Goal: Transaction & Acquisition: Purchase product/service

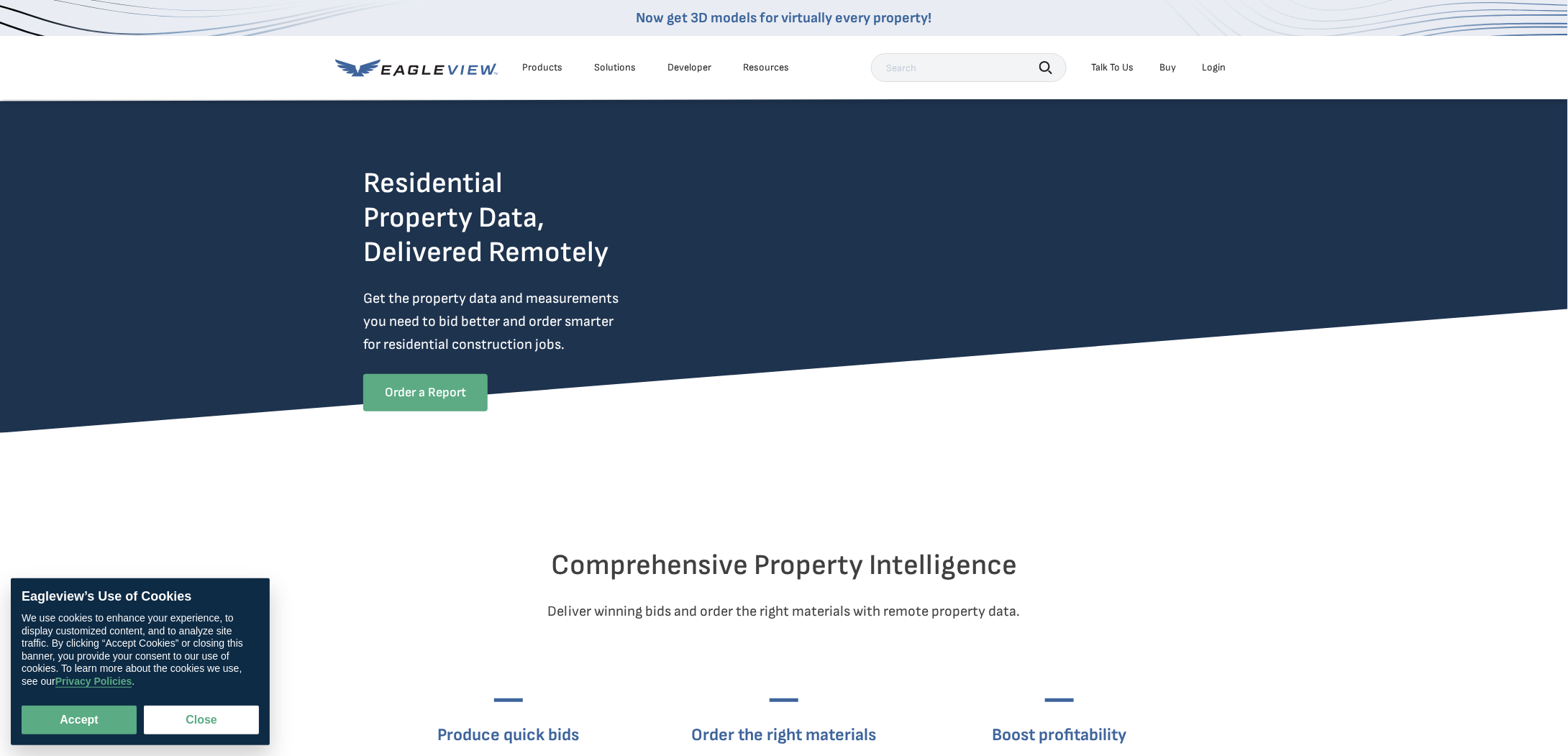
click at [438, 402] on link "Order a Report" at bounding box center [426, 392] width 125 height 37
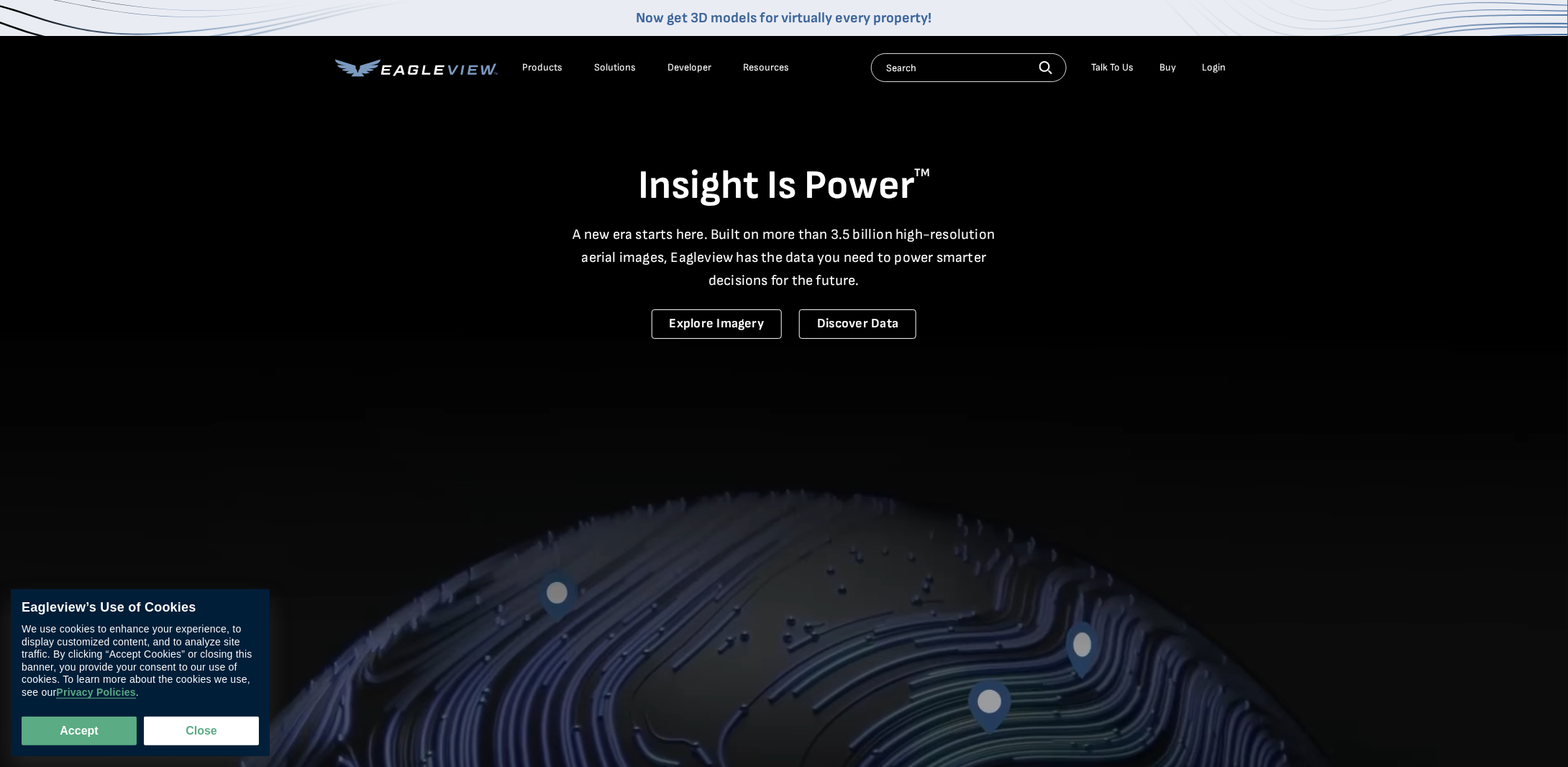
click at [1213, 69] on div "Login" at bounding box center [1213, 68] width 23 height 13
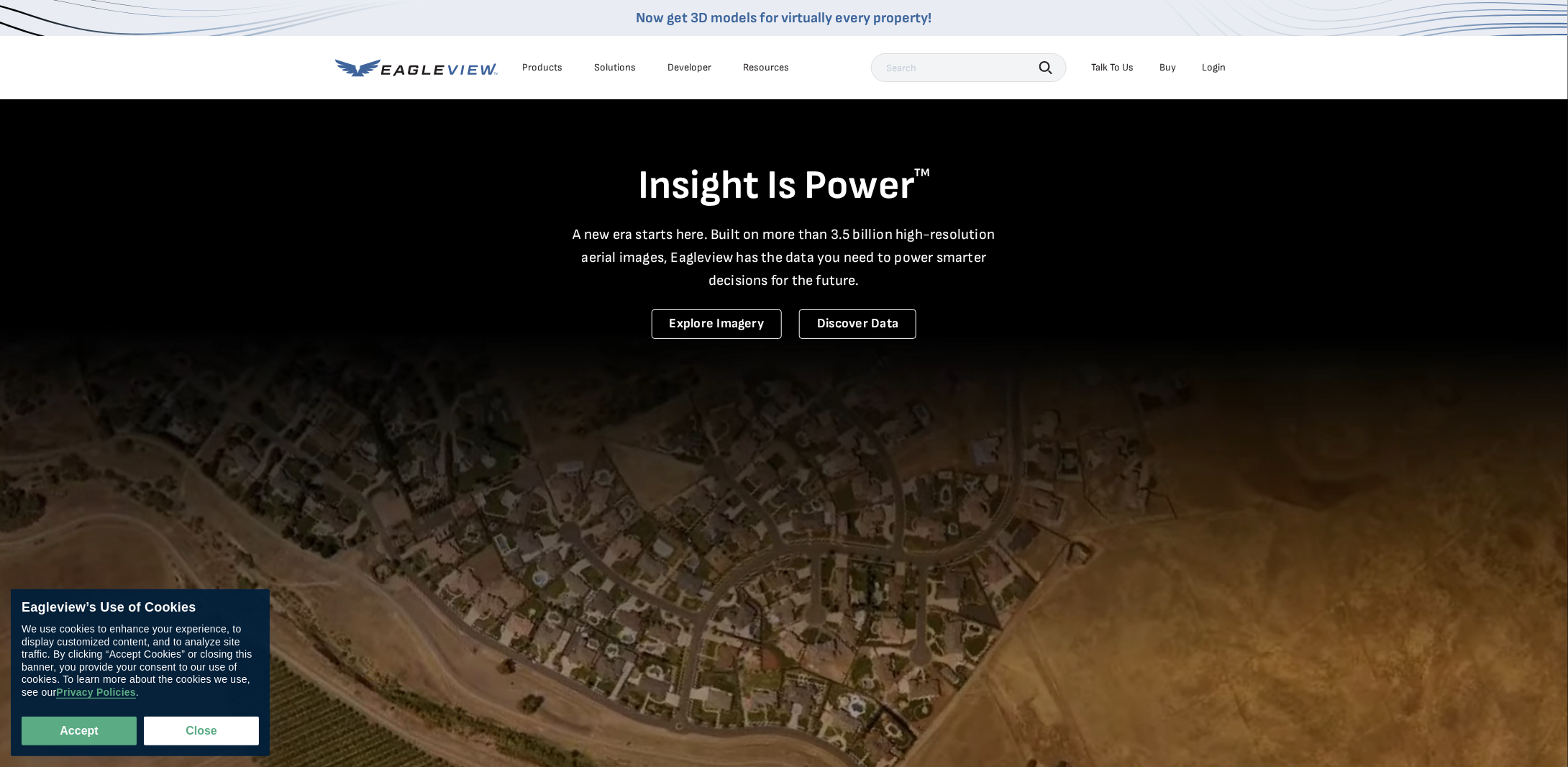
click at [1221, 69] on div "Login" at bounding box center [1213, 68] width 23 height 13
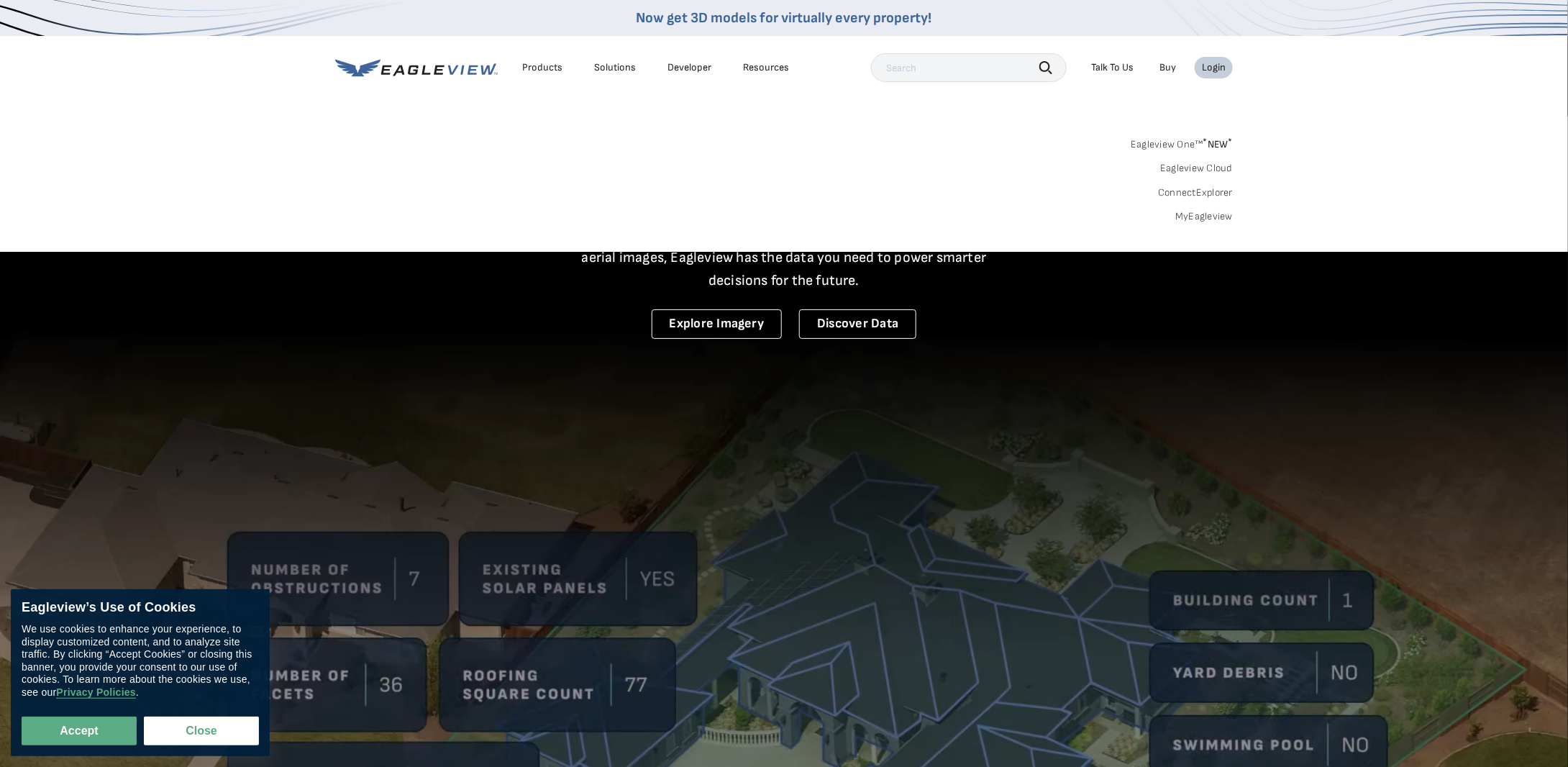
click at [1192, 143] on link "Eagleview One™ * NEW *" at bounding box center [1181, 142] width 102 height 16
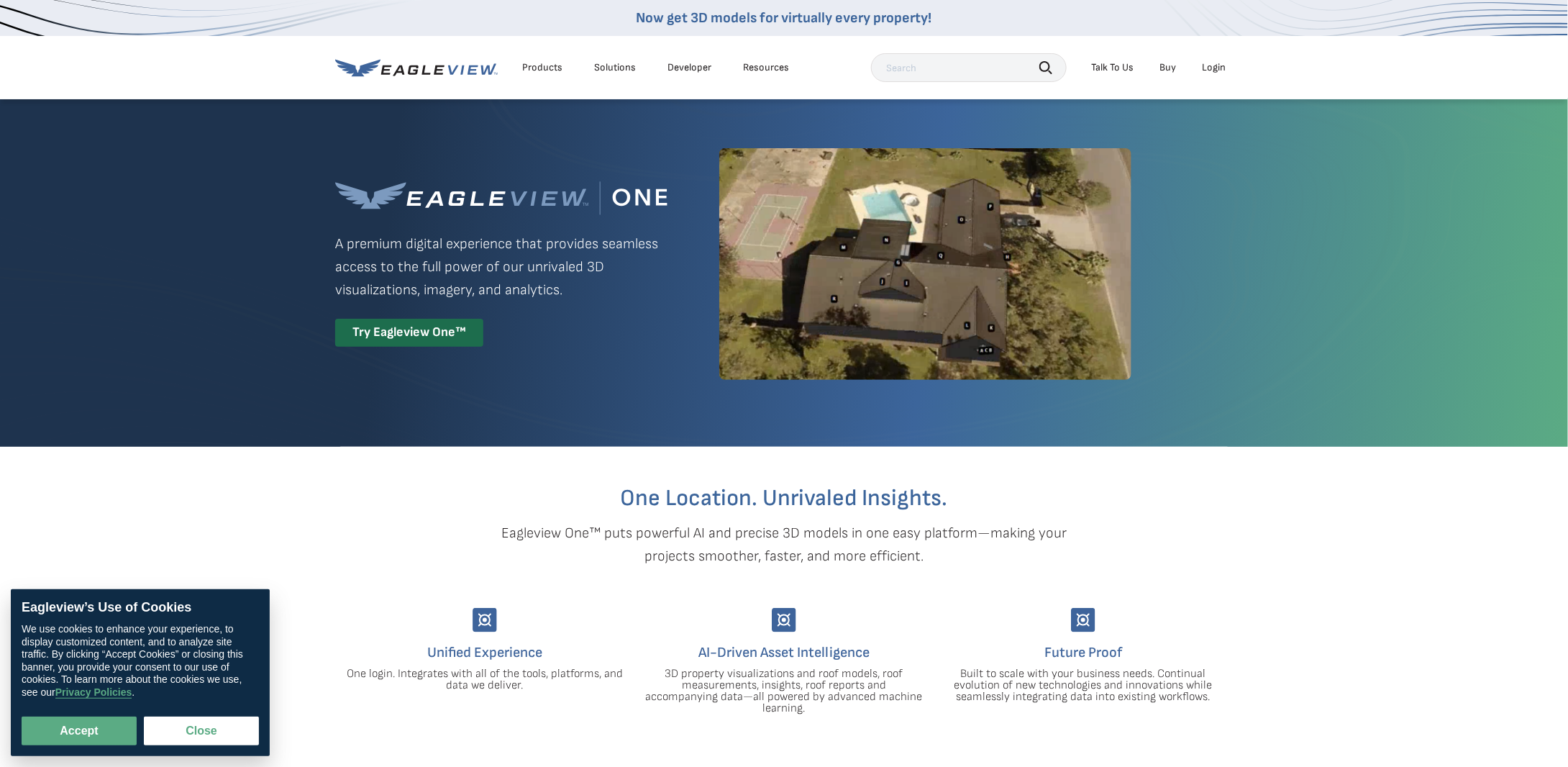
click at [1217, 67] on div "Login" at bounding box center [1213, 68] width 23 height 13
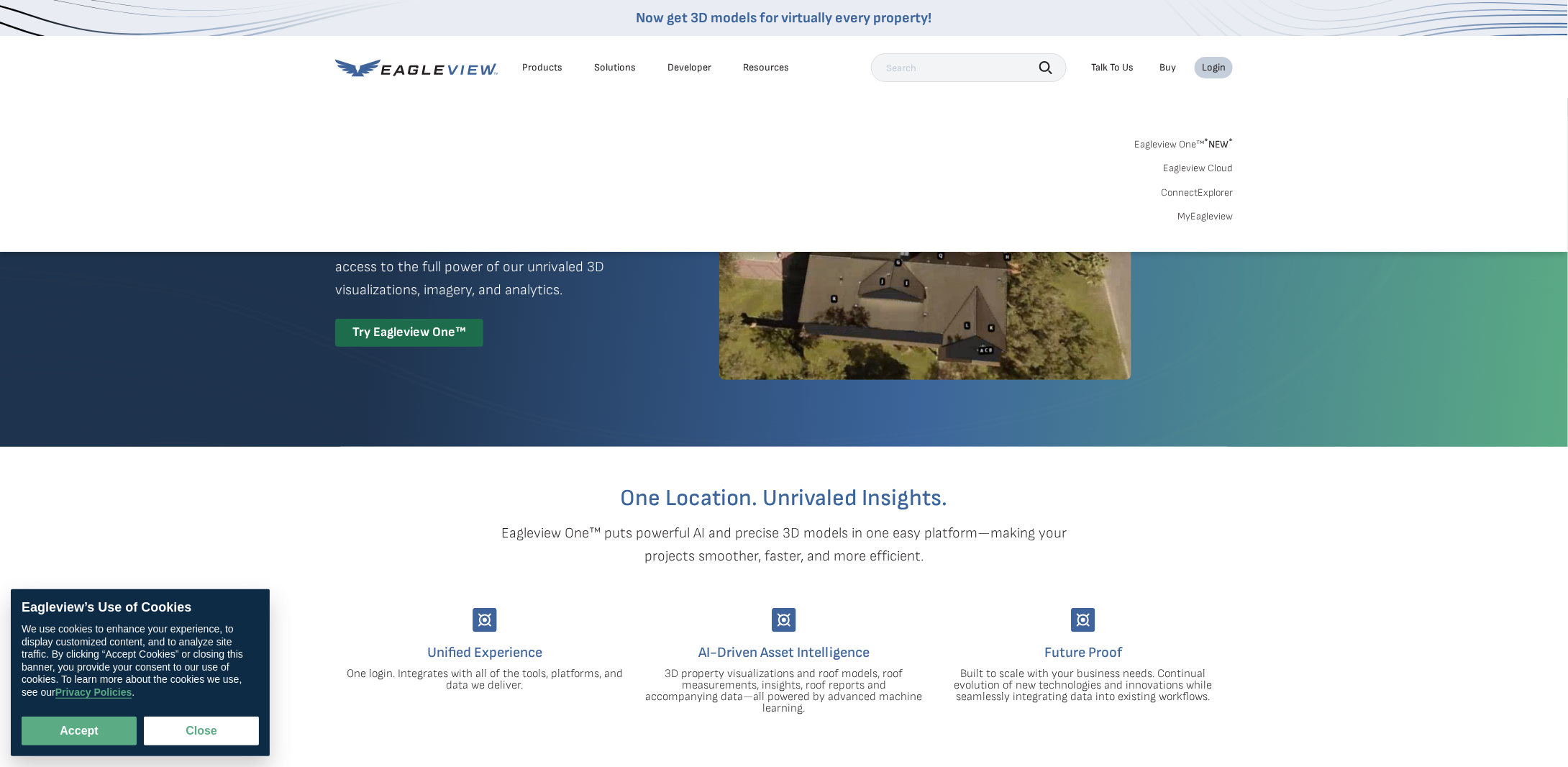
click at [1198, 217] on link "MyEagleview" at bounding box center [1204, 217] width 55 height 13
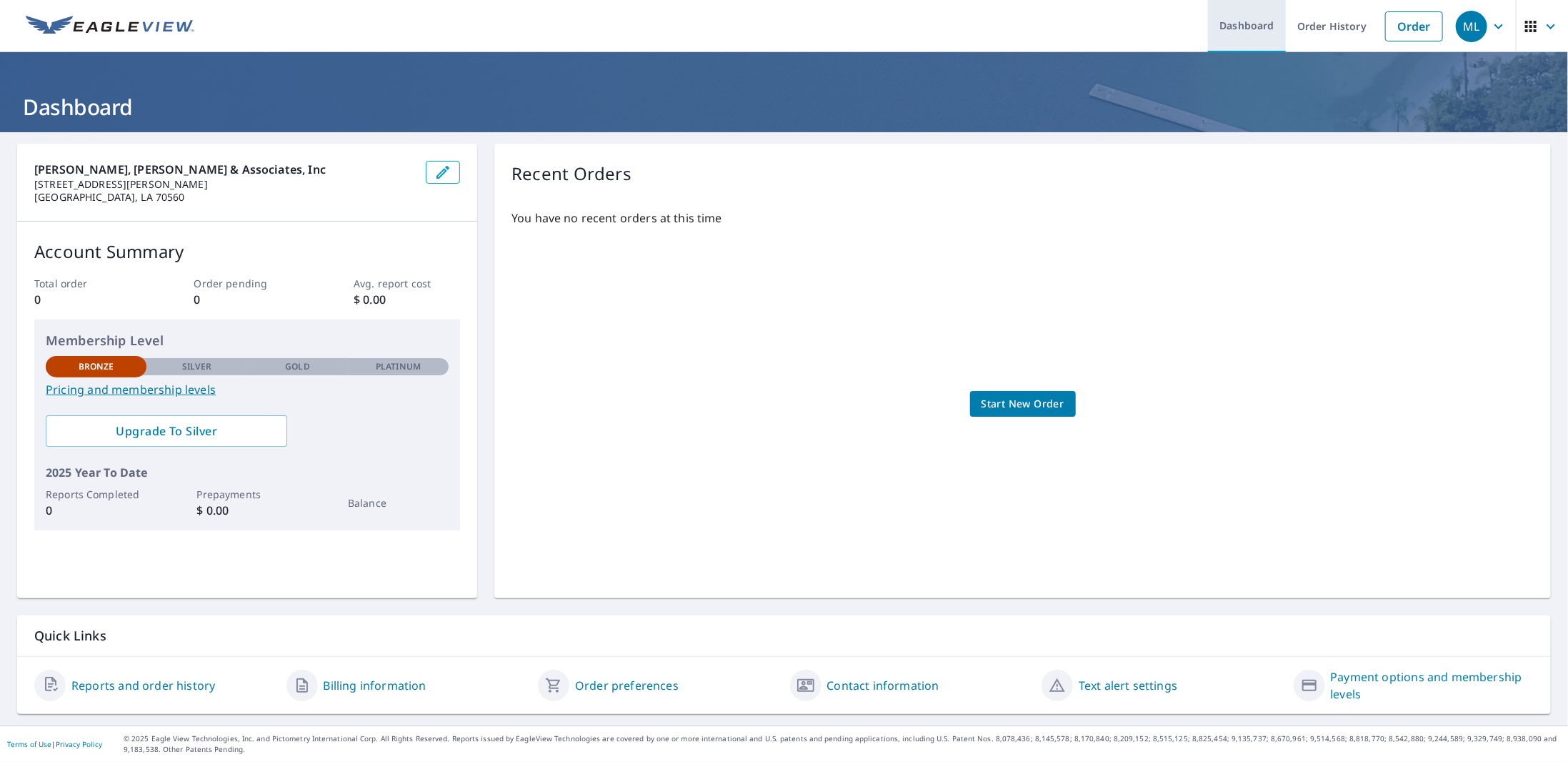
click at [1225, 23] on link "Dashboard" at bounding box center [1246, 26] width 78 height 52
click at [196, 429] on span "Upgrade To Silver" at bounding box center [167, 431] width 219 height 16
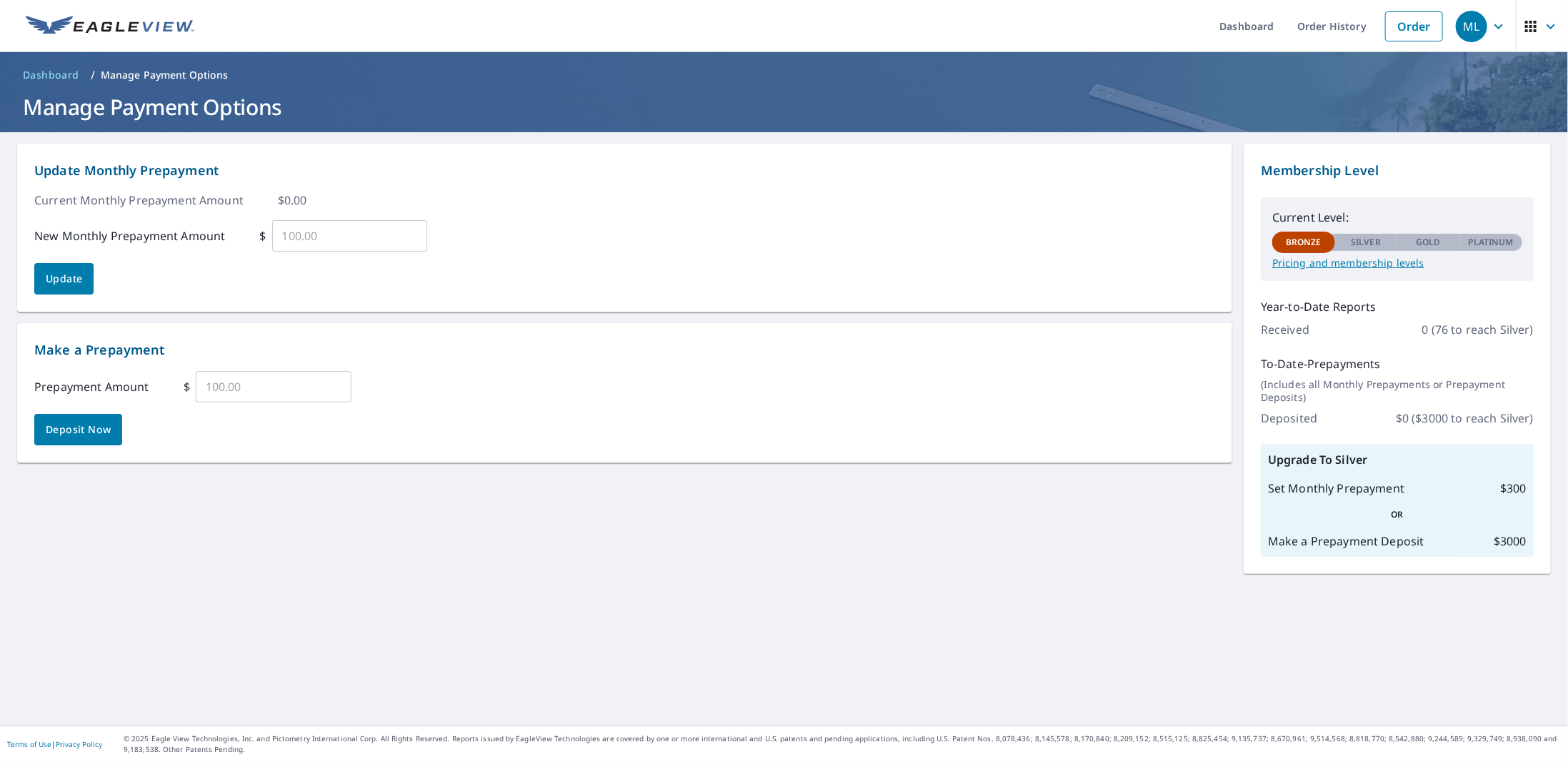
click at [1349, 263] on p "Pricing and membership levels" at bounding box center [1397, 263] width 250 height 13
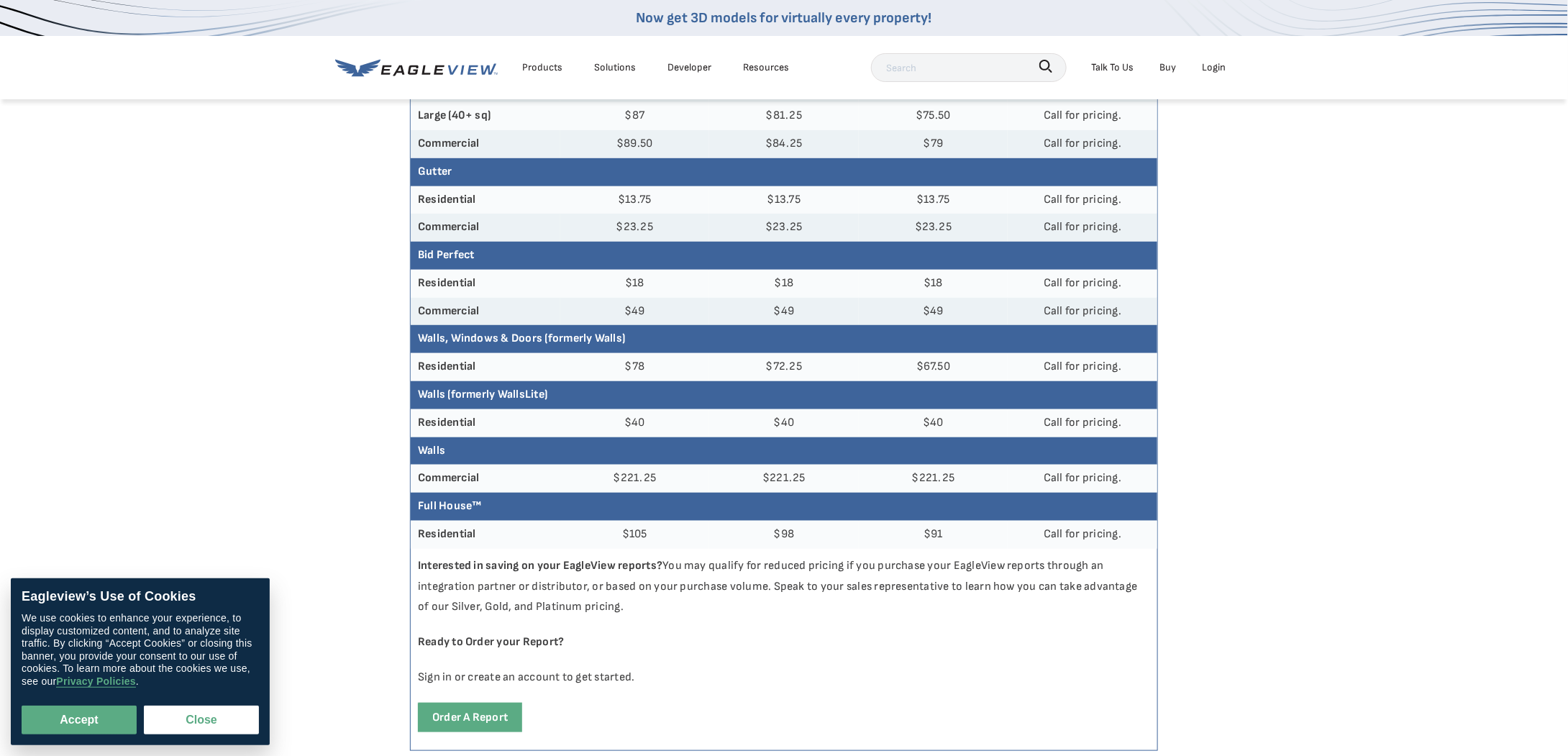
scroll to position [360, 0]
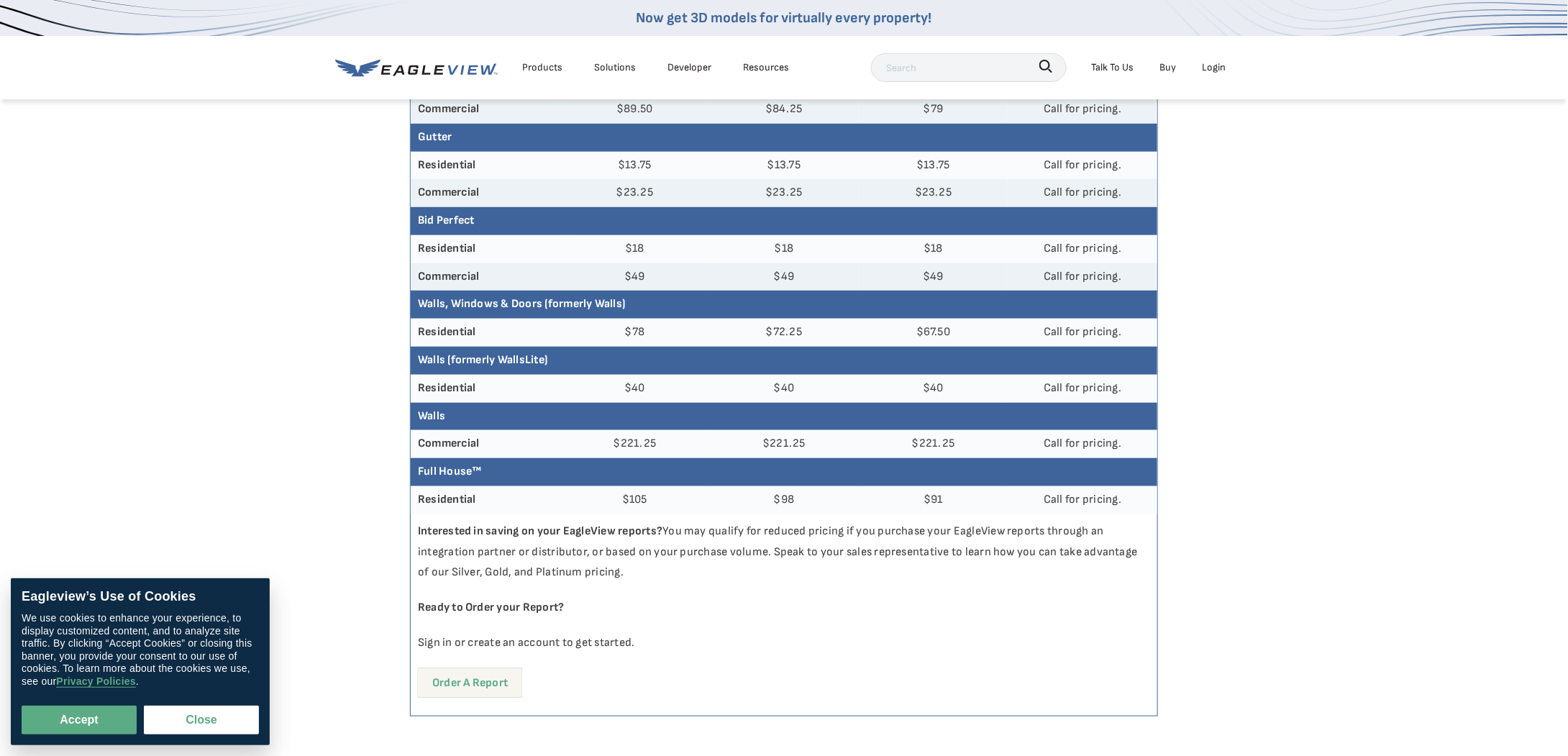
click at [438, 682] on link "Order a report" at bounding box center [470, 682] width 105 height 30
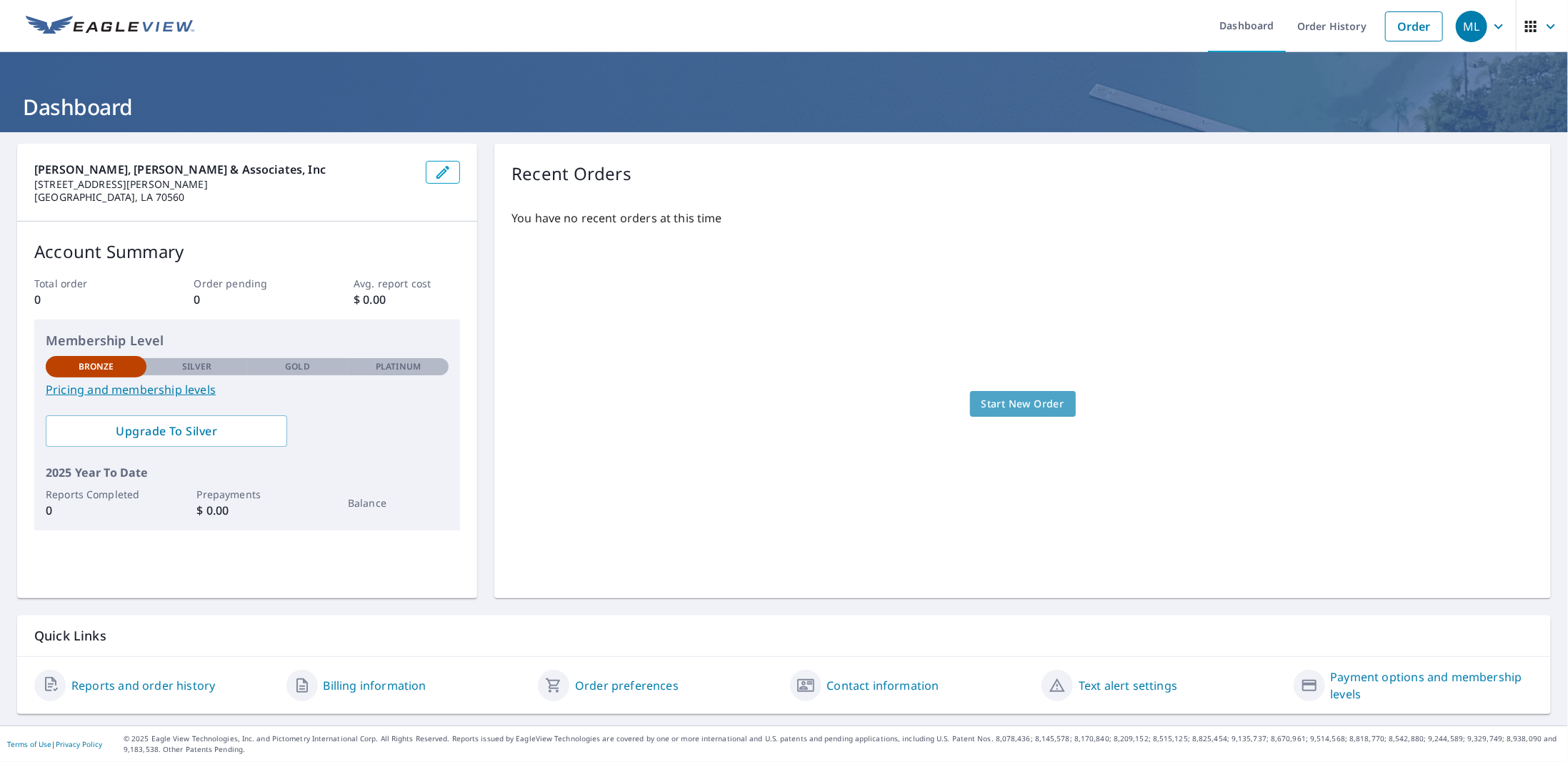
click at [1044, 397] on span "Start New Order" at bounding box center [1022, 404] width 82 height 18
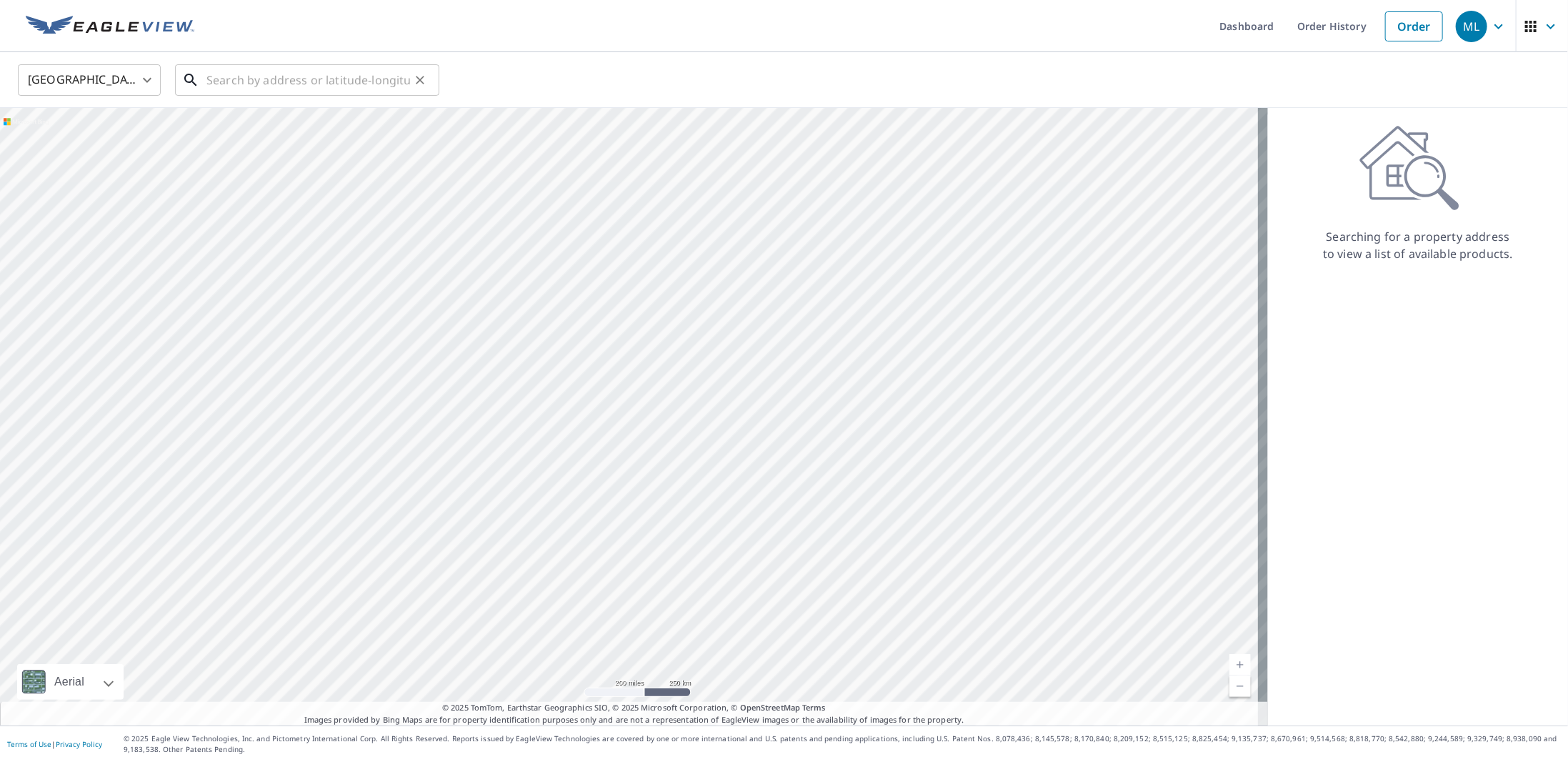
click at [301, 89] on input "text" at bounding box center [307, 80] width 203 height 40
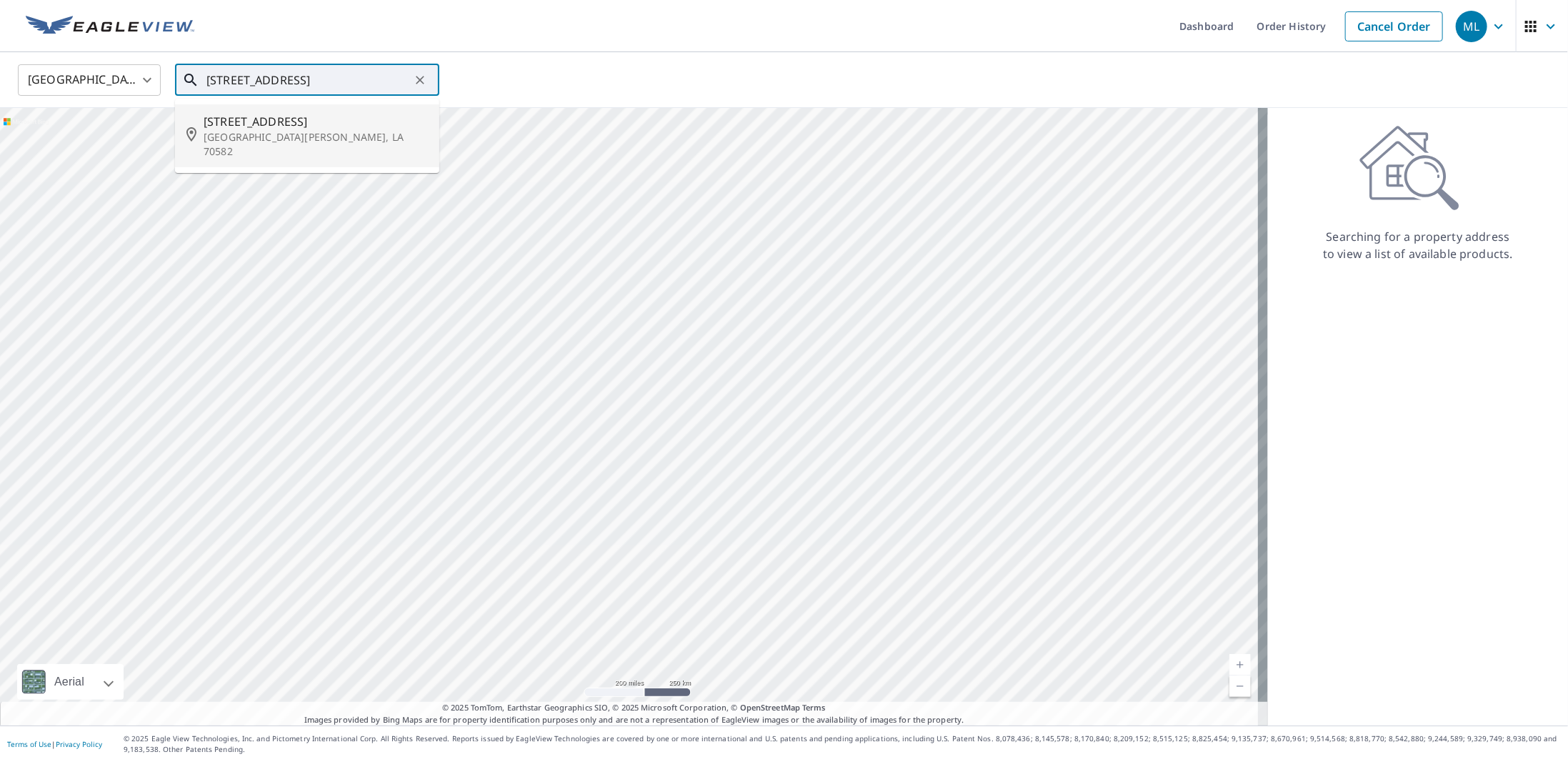
click at [272, 128] on span "[STREET_ADDRESS]" at bounding box center [315, 121] width 224 height 17
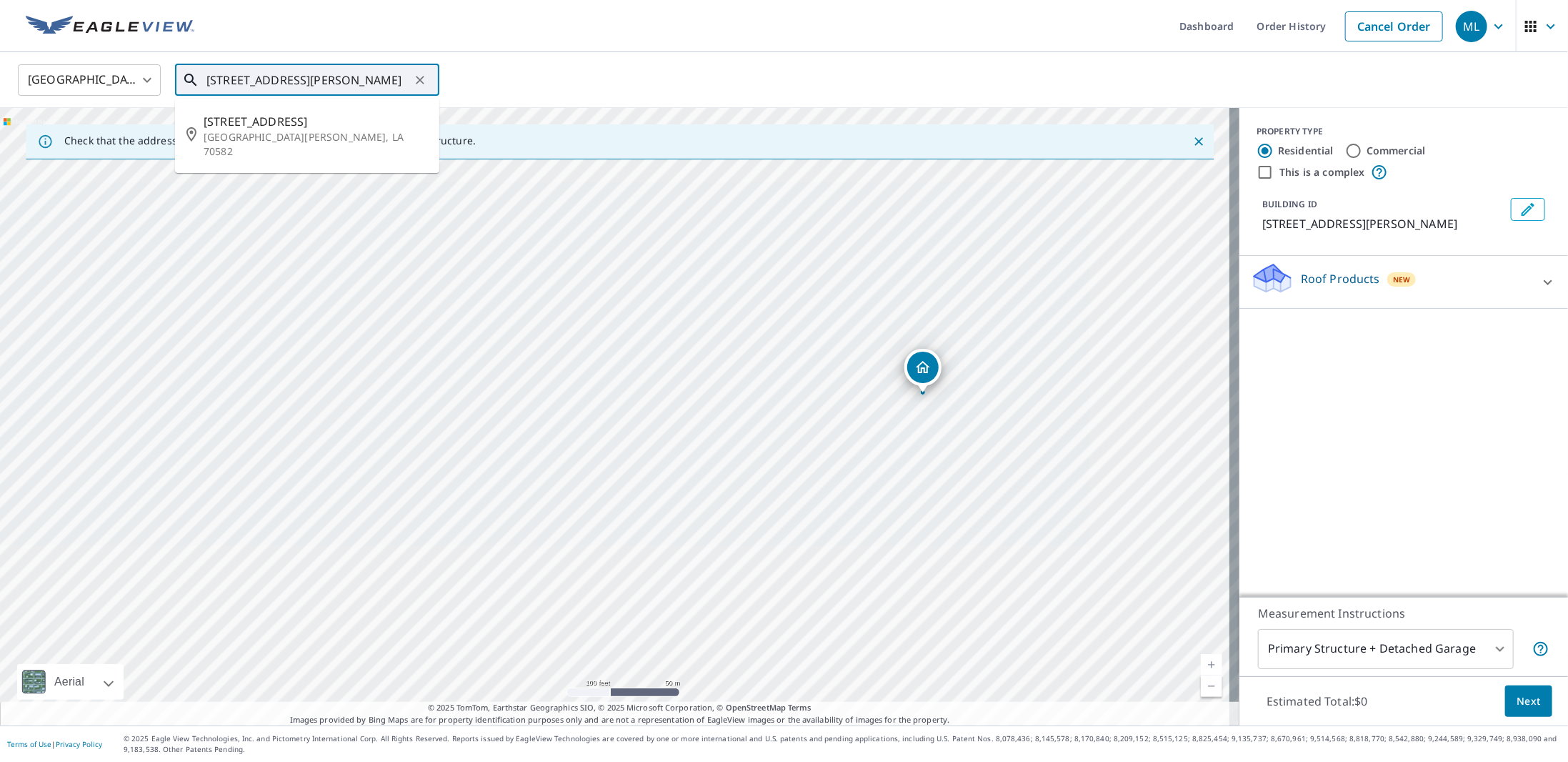
click at [225, 83] on input "[STREET_ADDRESS][PERSON_NAME]" at bounding box center [307, 80] width 203 height 40
type input "[STREET_ADDRESS][PERSON_NAME]"
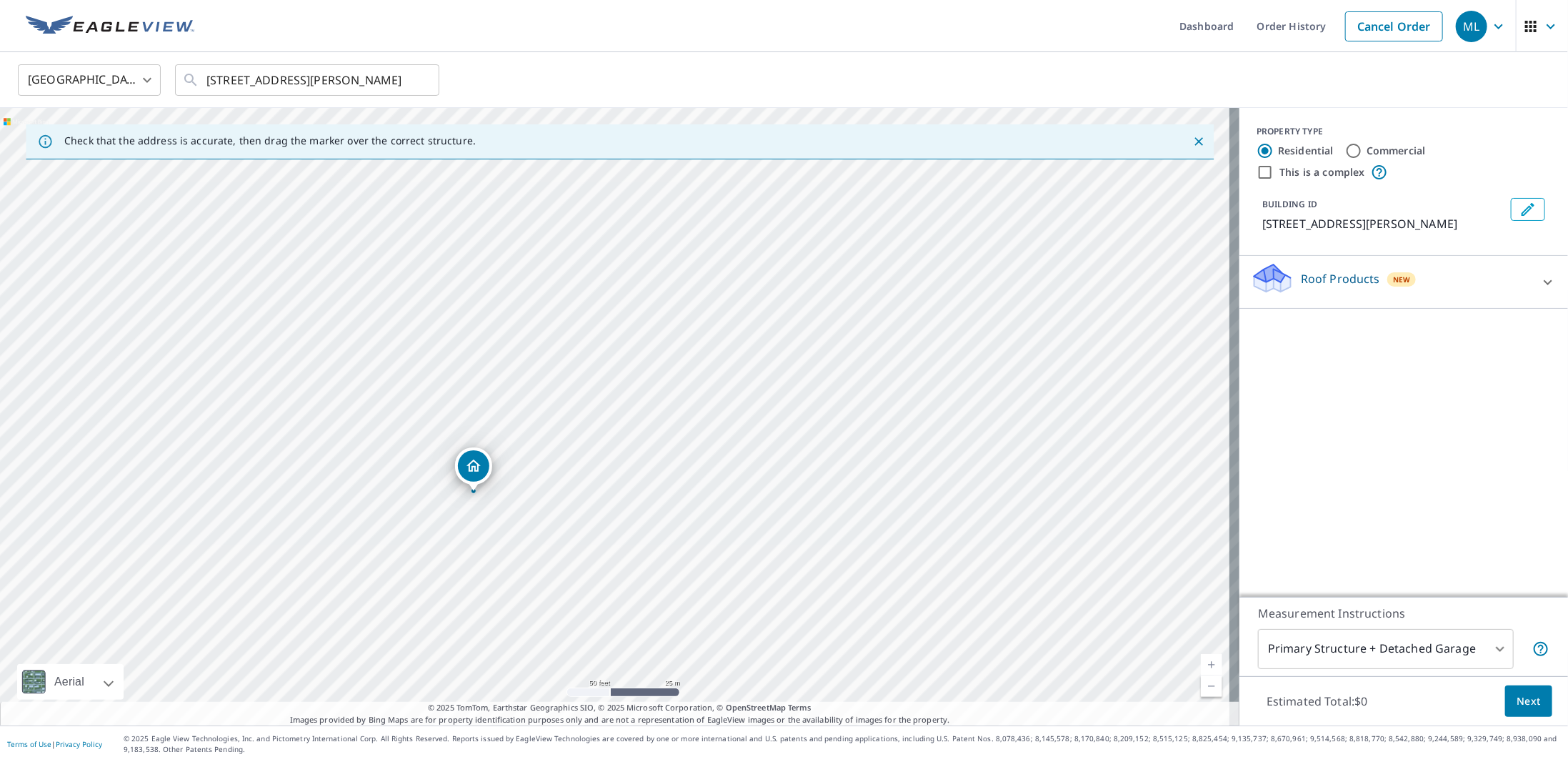
drag, startPoint x: 628, startPoint y: 273, endPoint x: 481, endPoint y: 463, distance: 240.2
click at [1539, 281] on icon at bounding box center [1547, 281] width 17 height 17
click at [1323, 281] on p "Roof Products" at bounding box center [1340, 278] width 79 height 17
click at [1323, 280] on p "Roof Products" at bounding box center [1340, 278] width 79 height 17
click at [1334, 276] on p "Roof Products" at bounding box center [1340, 278] width 79 height 17
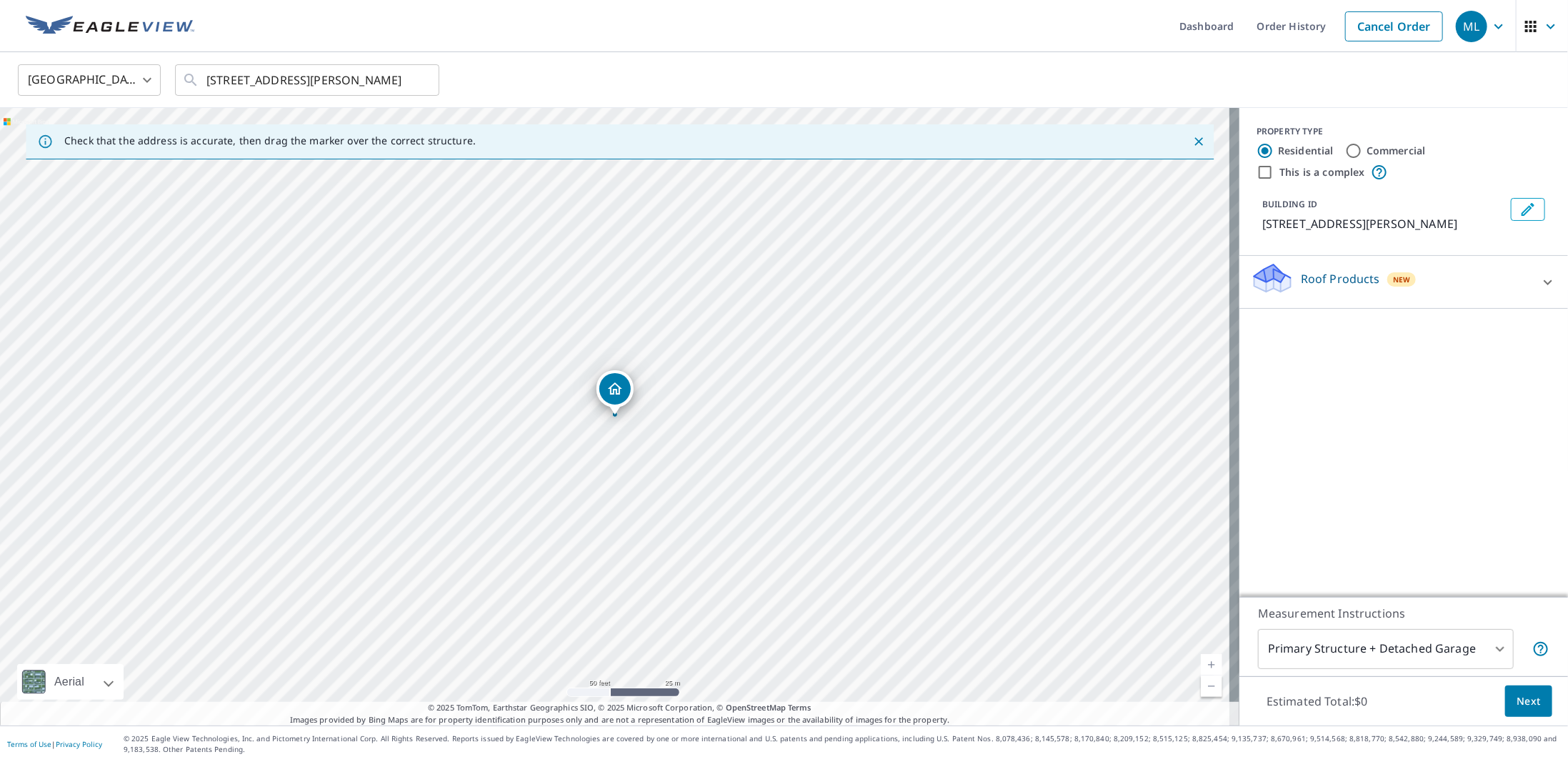
click at [1484, 643] on body "ML ML Dashboard Order History Cancel Order ML [GEOGRAPHIC_DATA] [GEOGRAPHIC_DAT…" at bounding box center [784, 381] width 1568 height 762
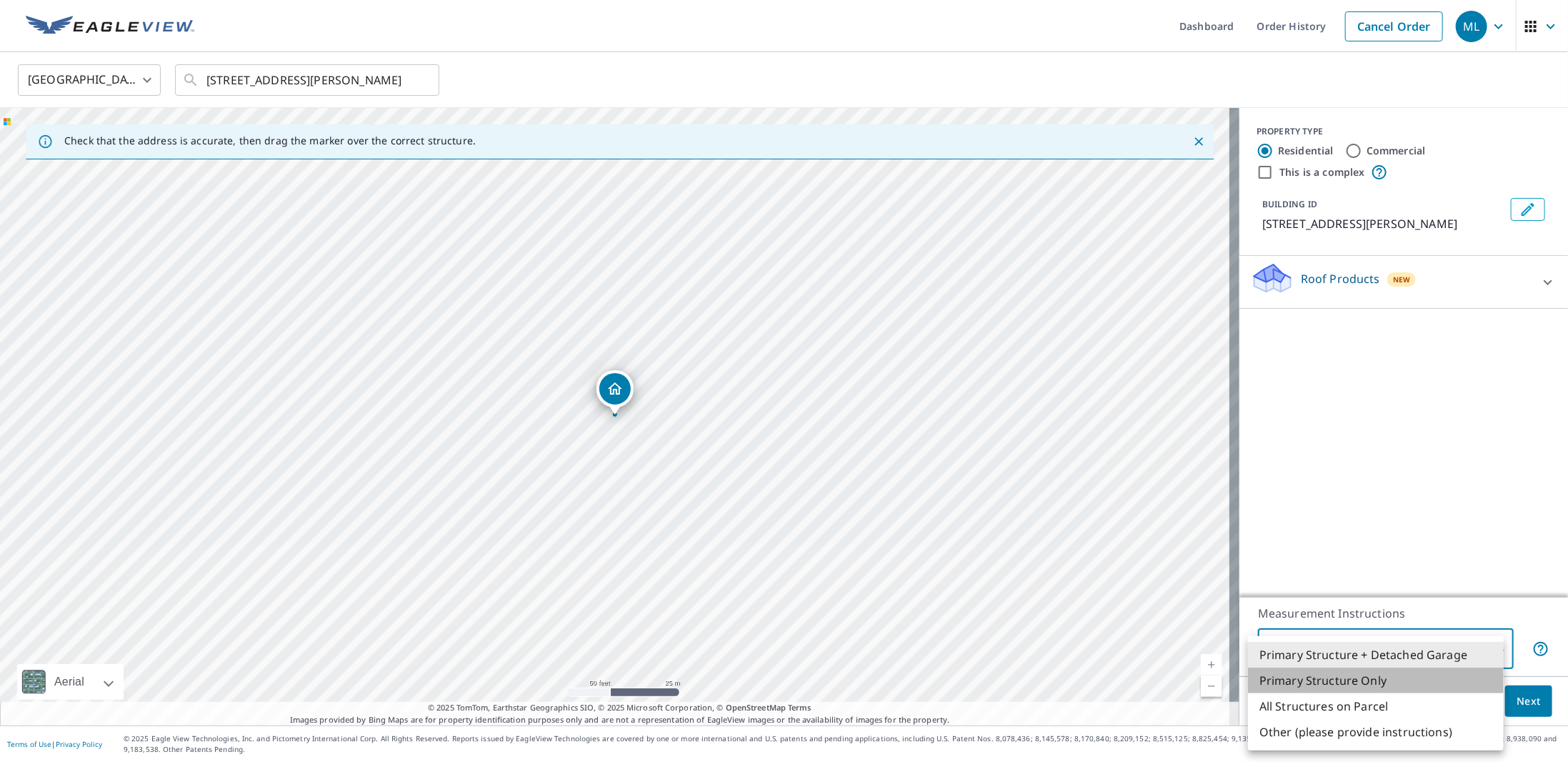
click at [1331, 680] on li "Primary Structure Only" at bounding box center [1375, 680] width 255 height 26
type input "2"
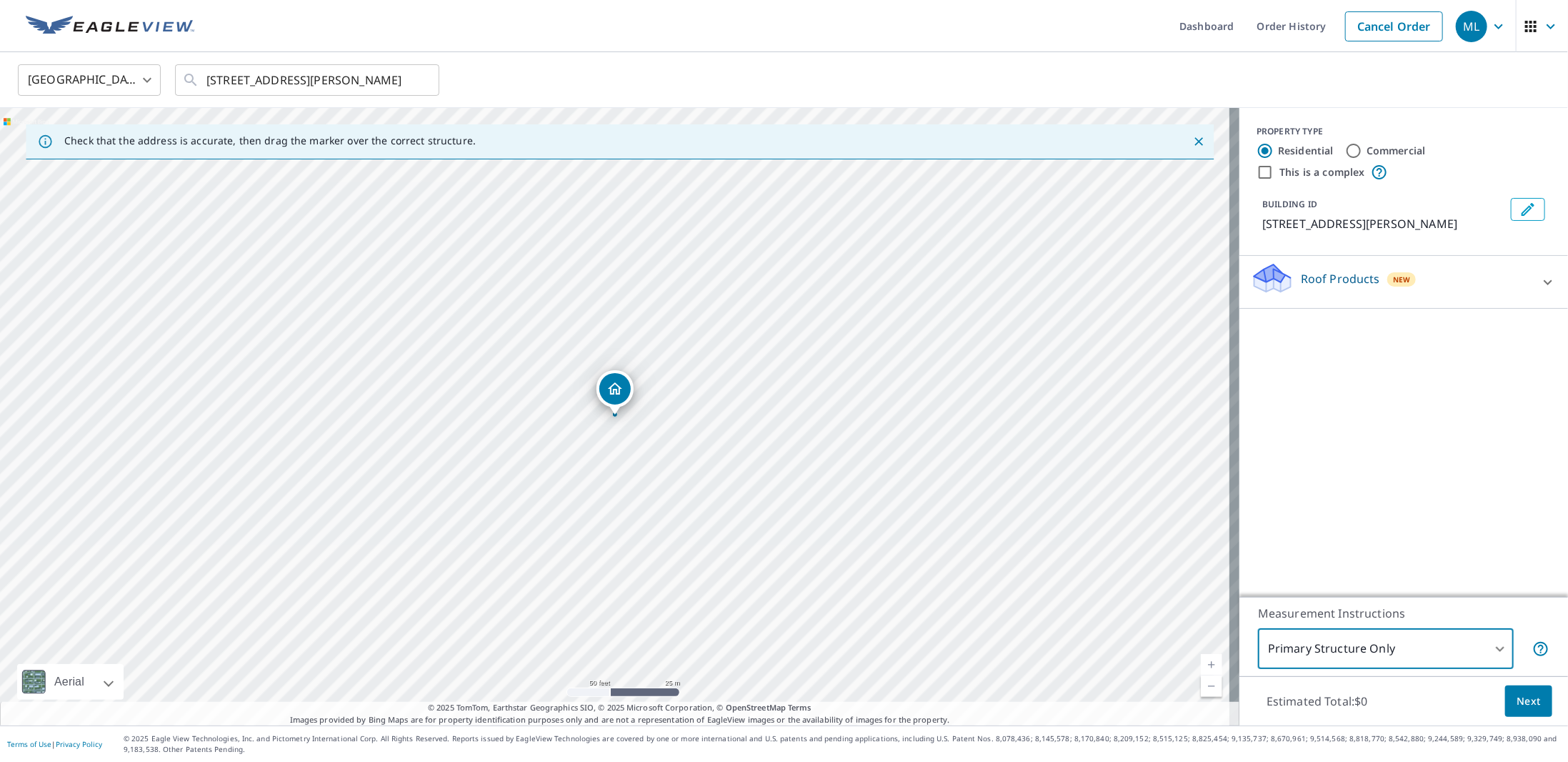
click at [1420, 643] on body "ML ML Dashboard Order History Cancel Order ML [GEOGRAPHIC_DATA] [GEOGRAPHIC_DAT…" at bounding box center [784, 381] width 1568 height 762
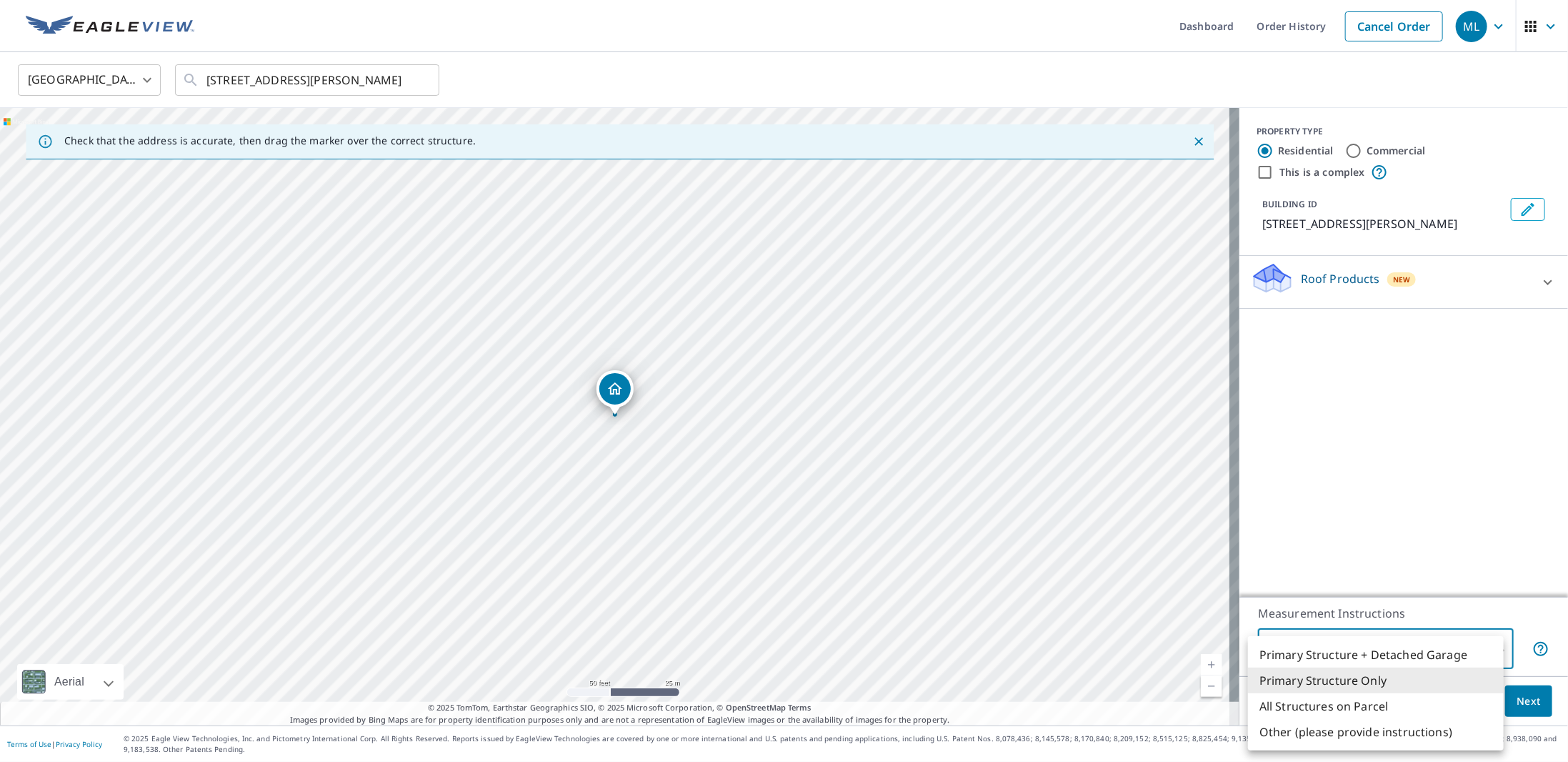
click at [1319, 681] on li "Primary Structure Only" at bounding box center [1375, 680] width 255 height 26
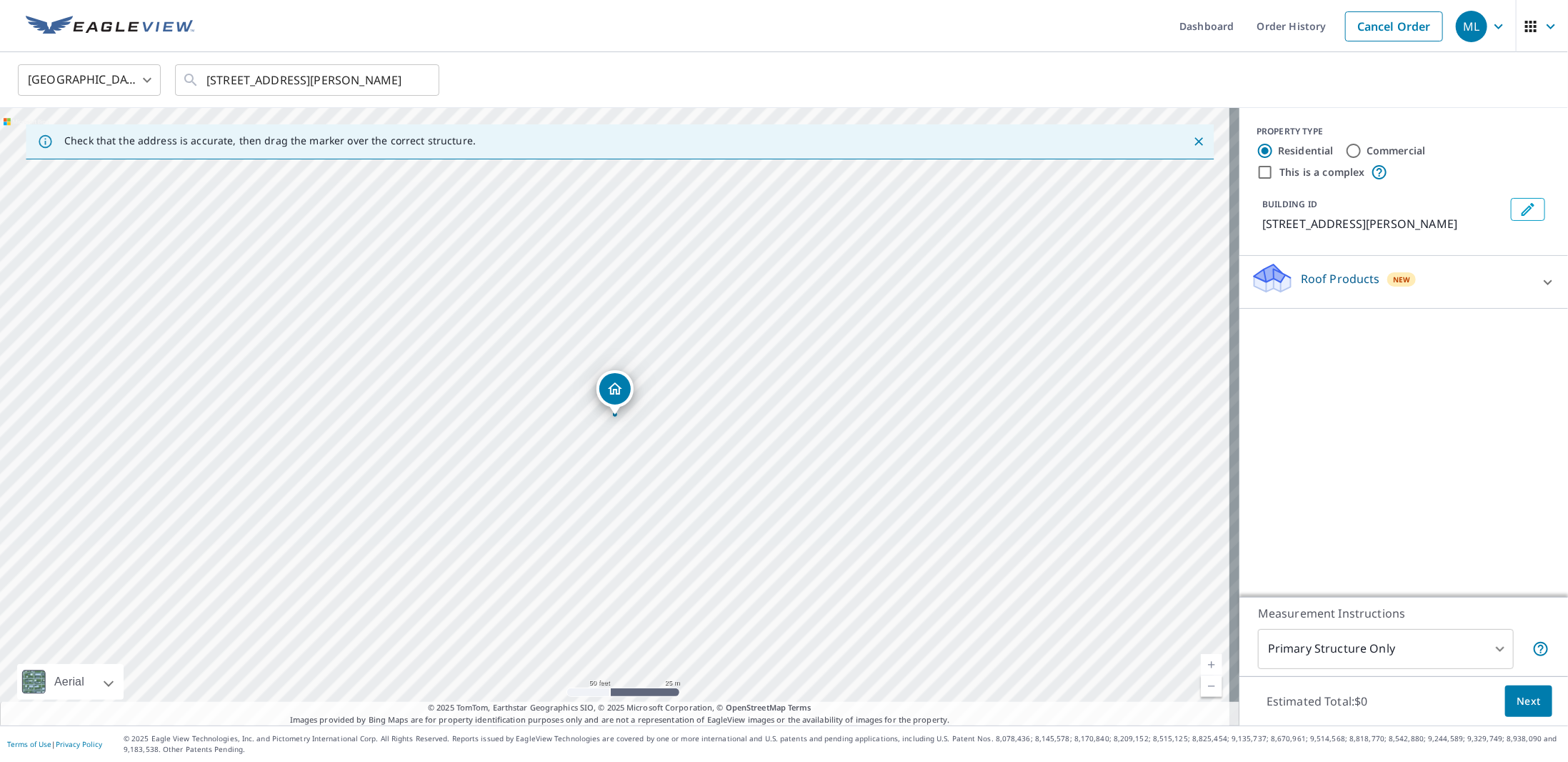
click at [1454, 282] on div "Roof Products New" at bounding box center [1391, 281] width 280 height 40
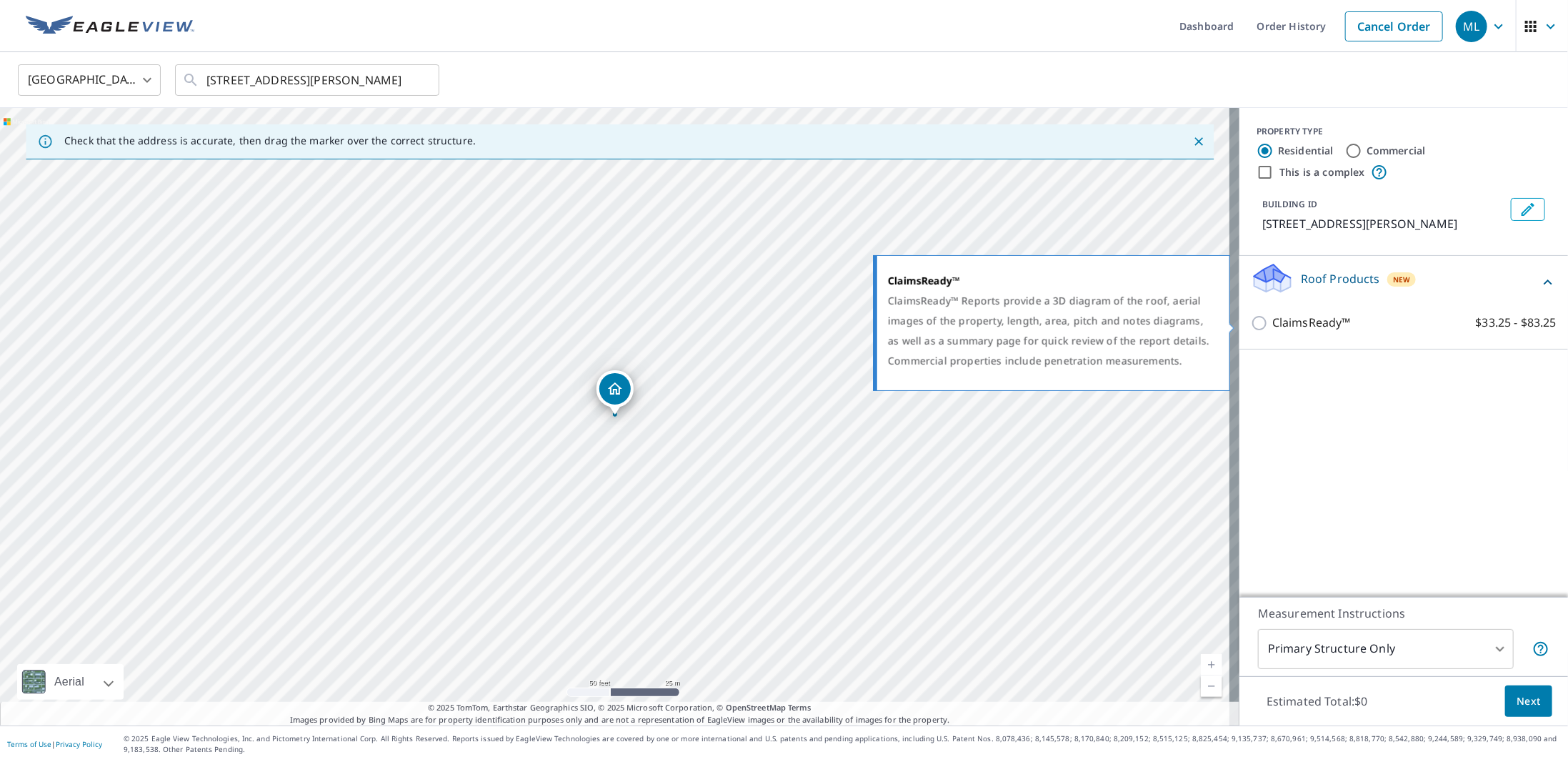
click at [1251, 321] on input "ClaimsReady™ $33.25 - $83.25" at bounding box center [1262, 323] width 22 height 17
checkbox input "true"
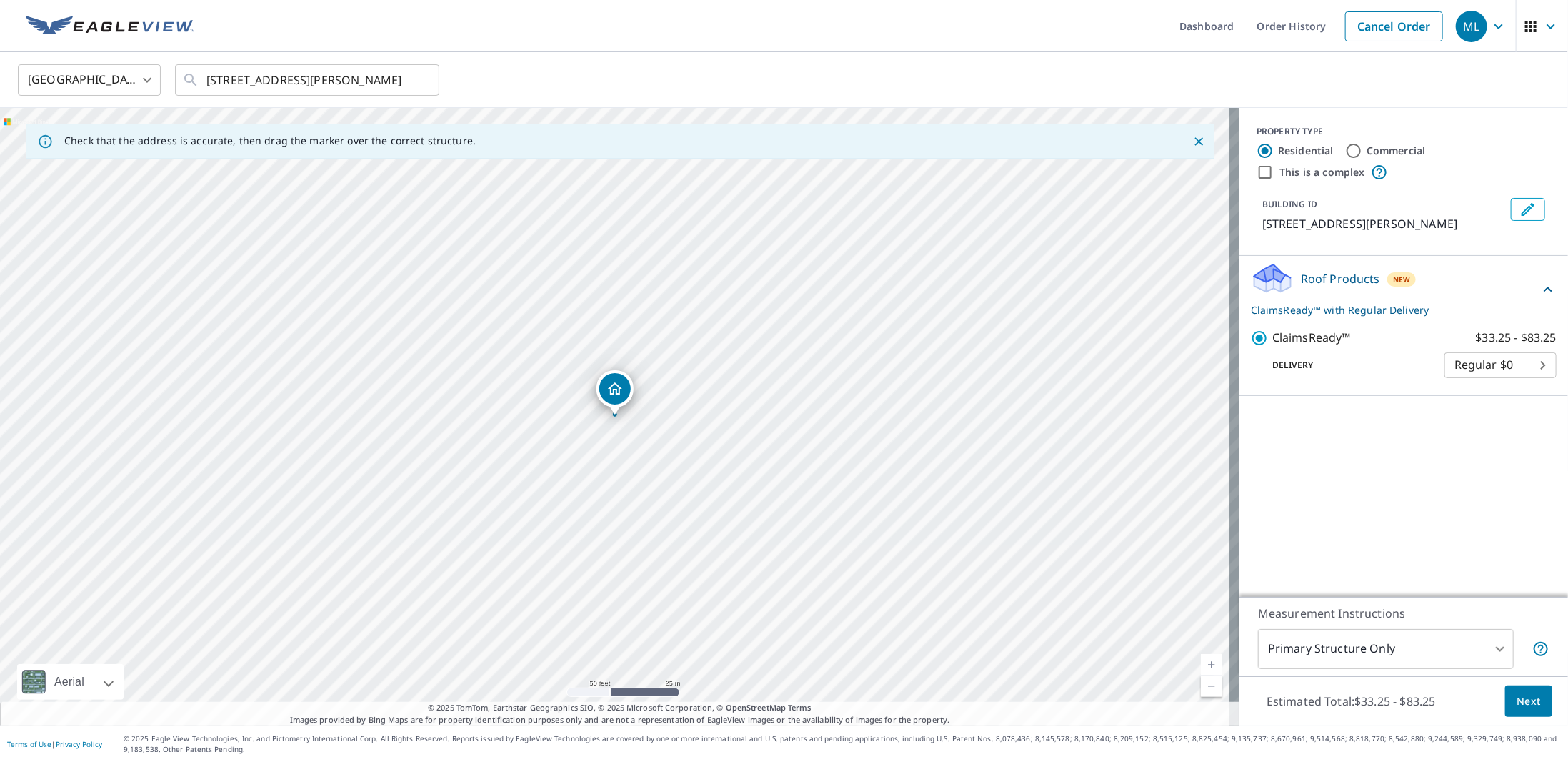
click at [1516, 702] on span "Next" at bounding box center [1528, 701] width 24 height 18
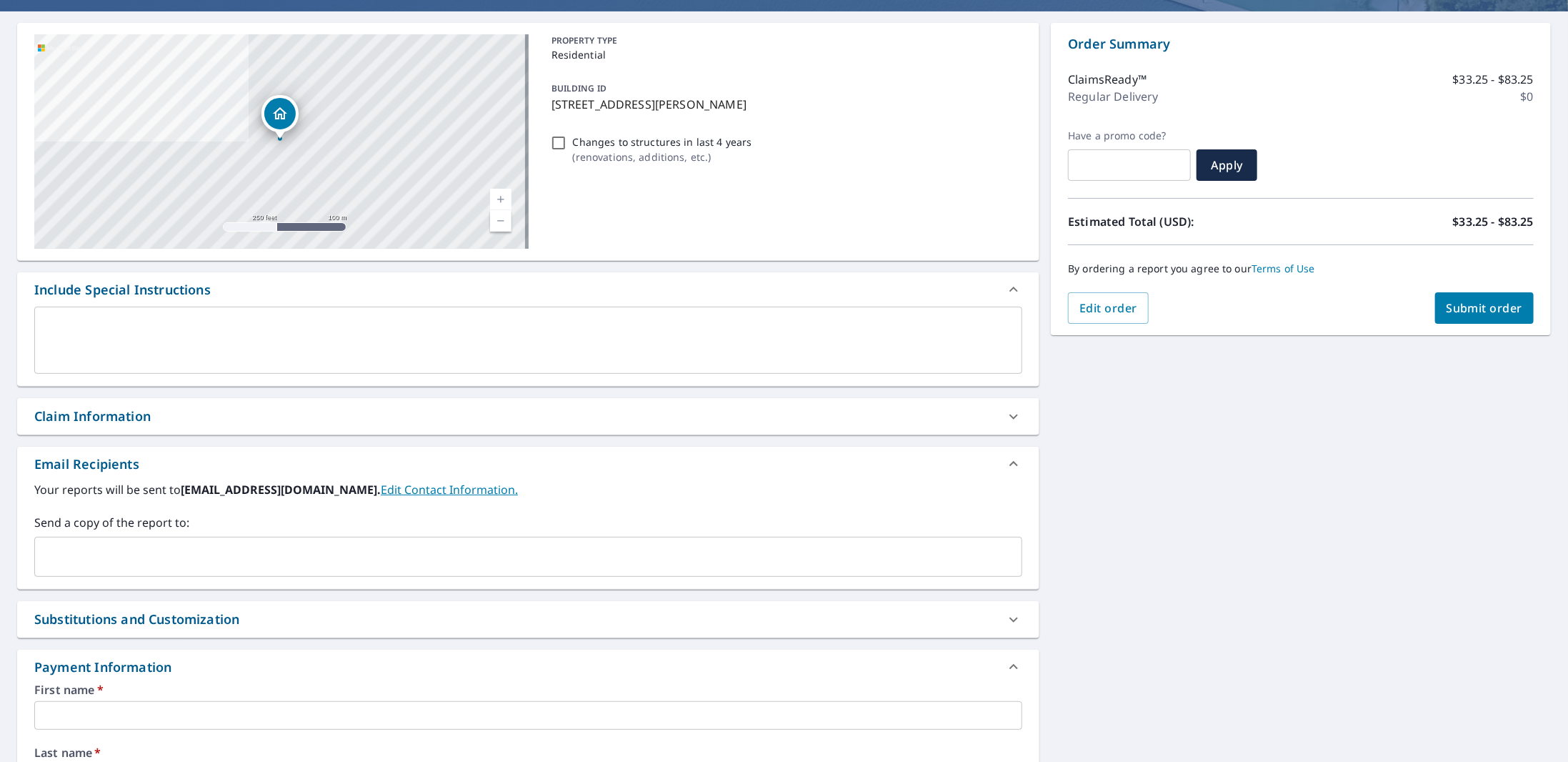
scroll to position [214, 0]
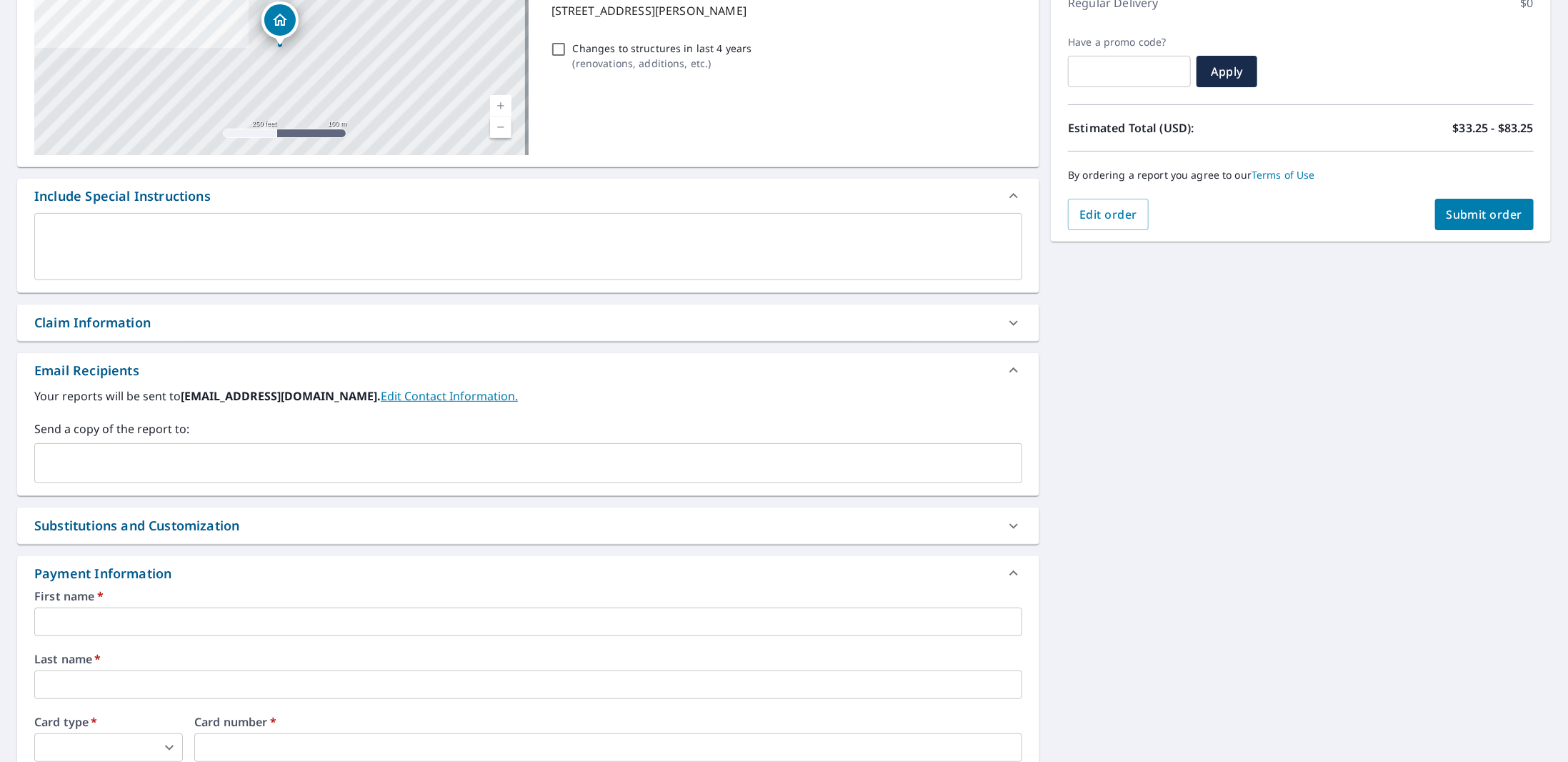
click at [329, 519] on div "Substitutions and Customization" at bounding box center [515, 525] width 962 height 20
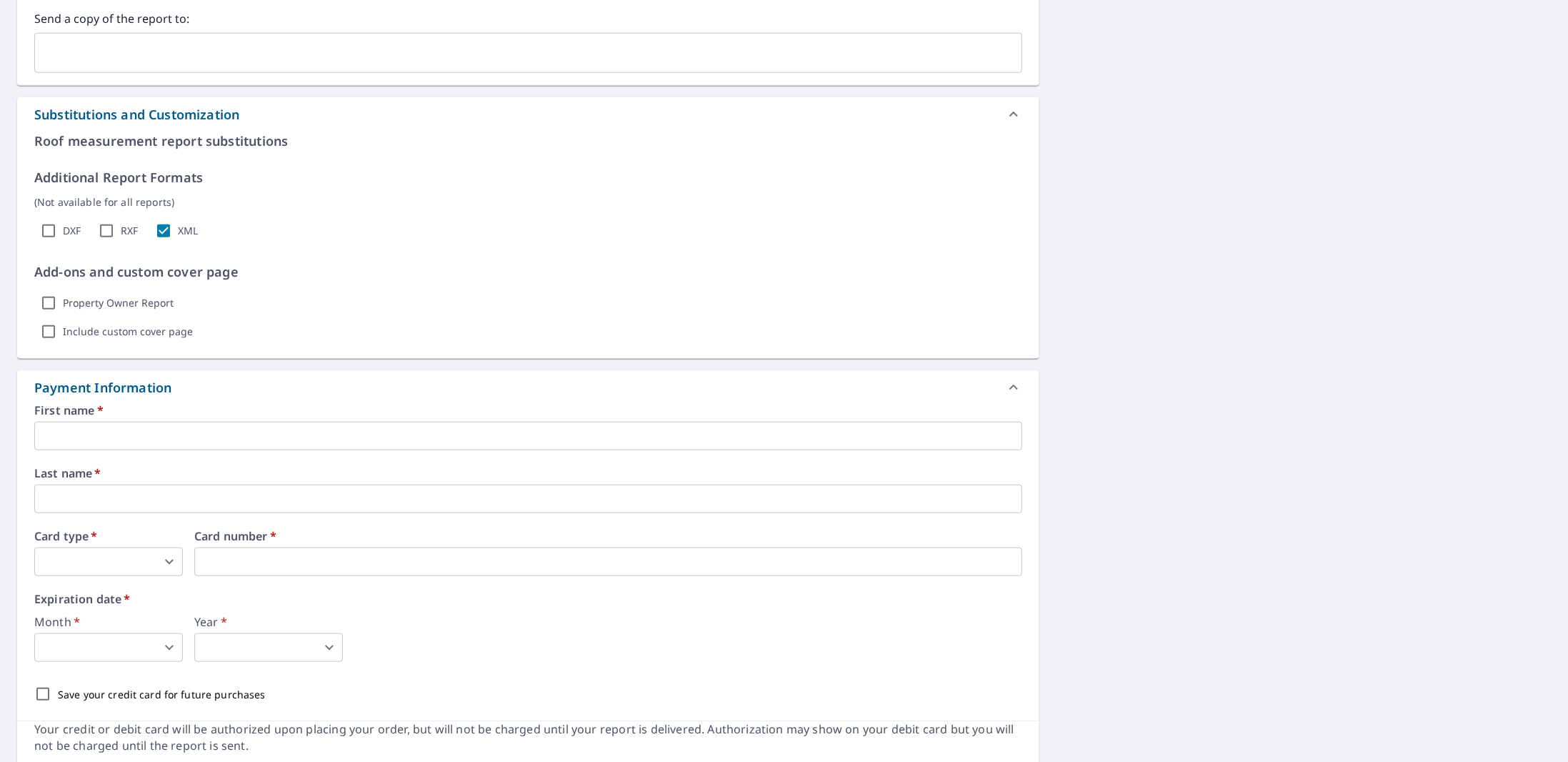
scroll to position [674, 0]
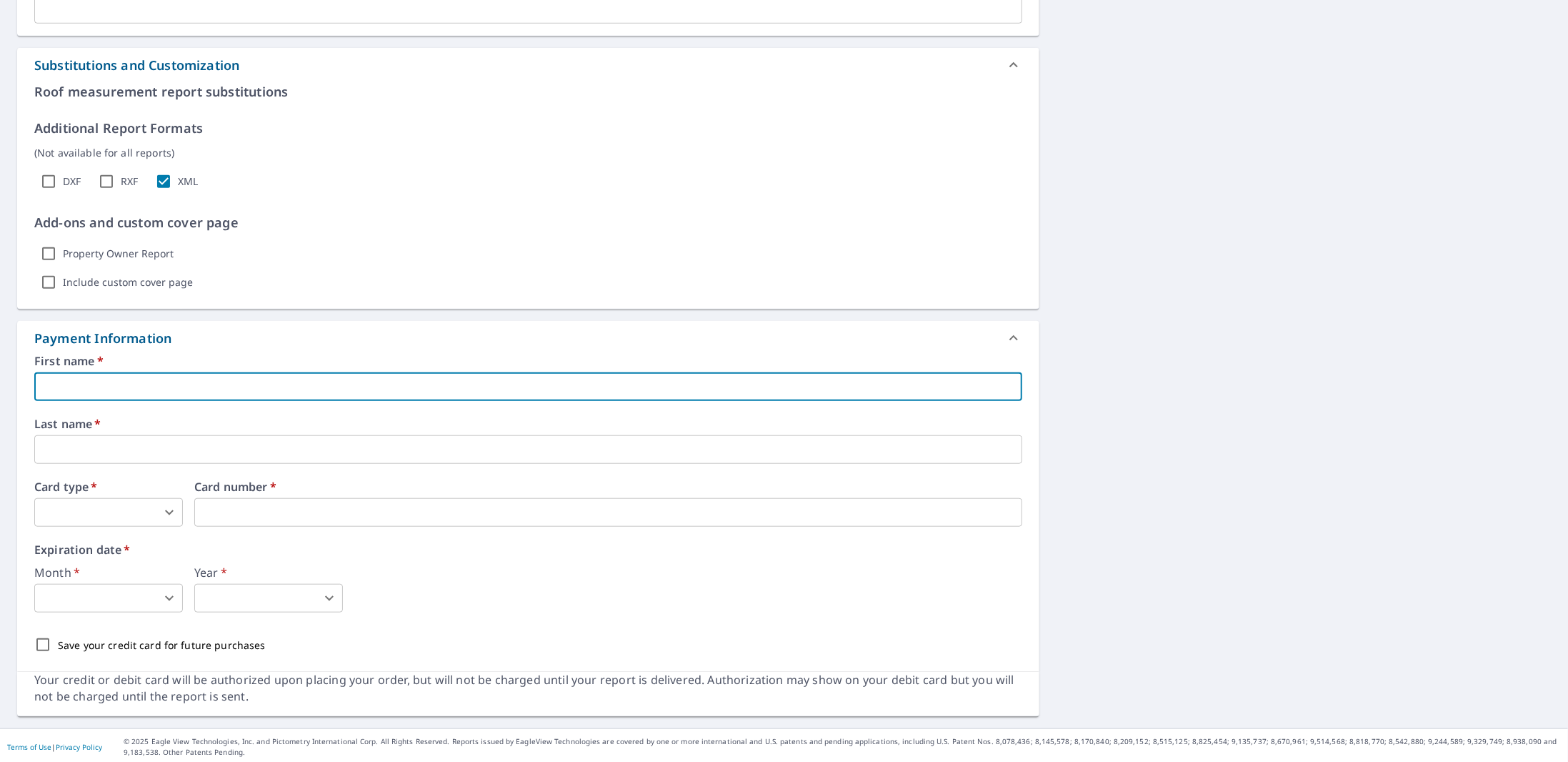
click at [211, 372] on input "text" at bounding box center [528, 386] width 987 height 29
type input "[PERSON_NAME]"
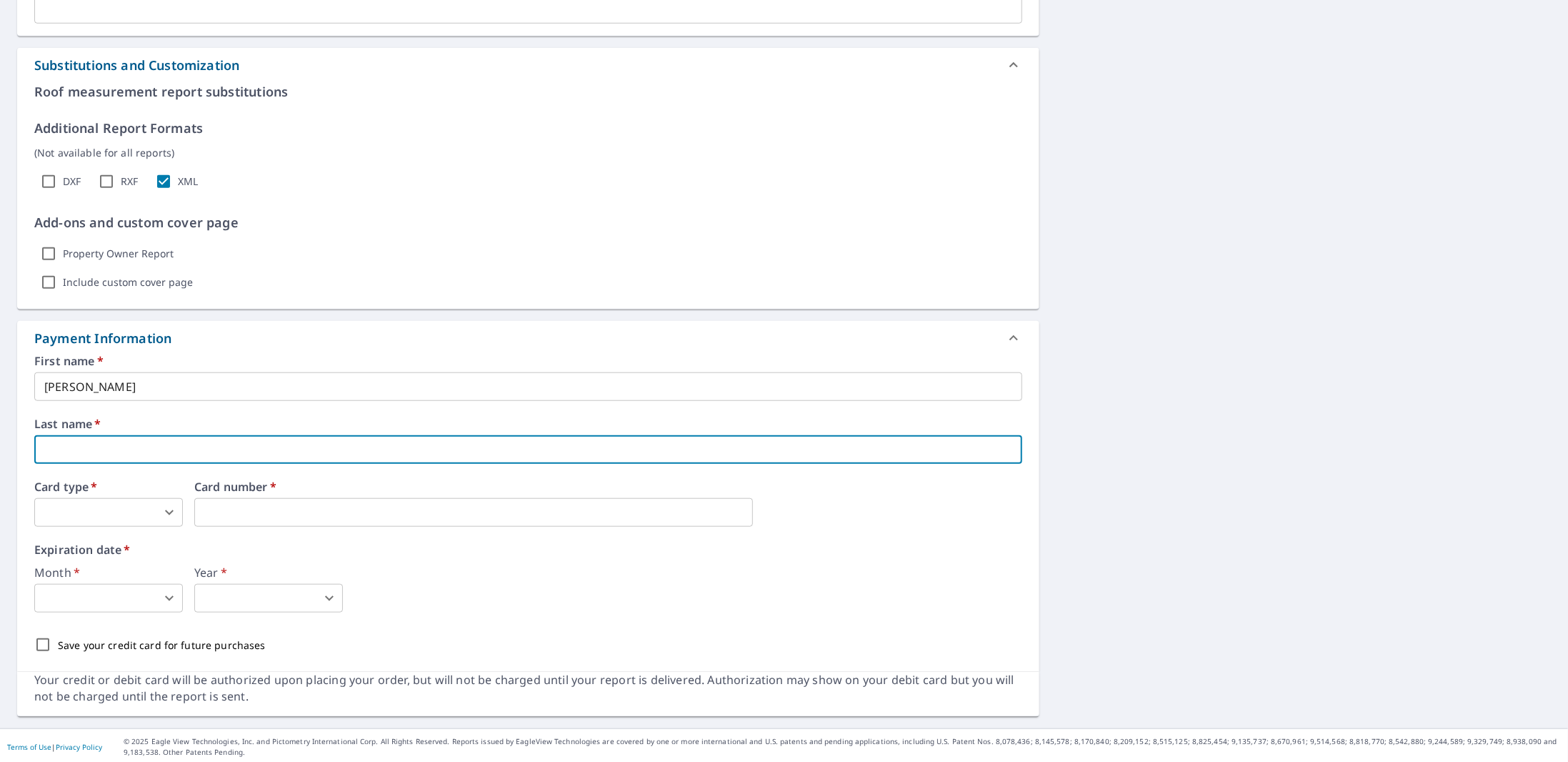
click at [195, 446] on input "text" at bounding box center [528, 449] width 987 height 29
type input "[PERSON_NAME]"
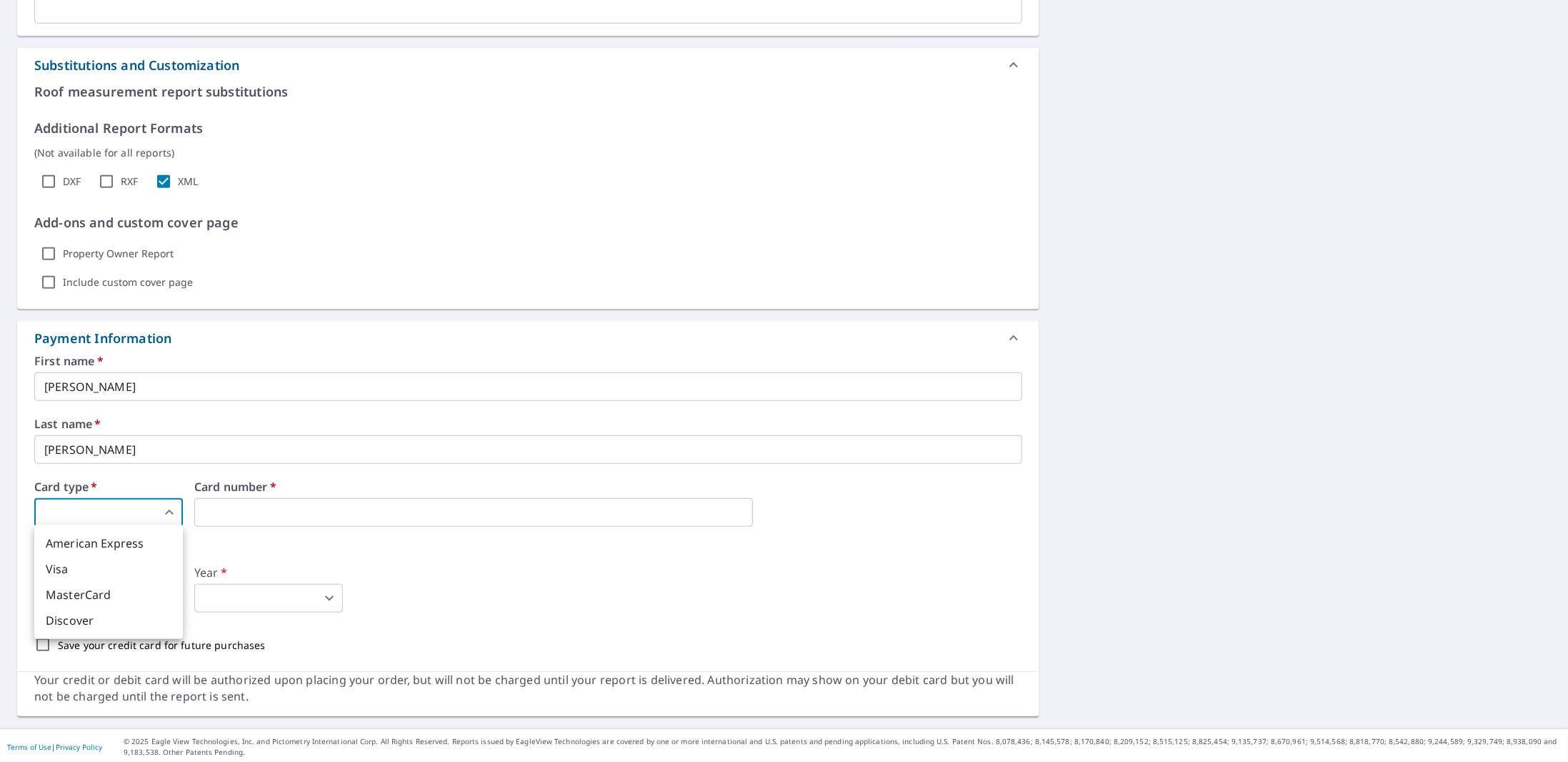
click at [128, 515] on body "ML ML Dashboard Order History Cancel Order ML Dashboard / Finalize Order Finali…" at bounding box center [784, 381] width 1568 height 762
click at [95, 576] on li "Visa" at bounding box center [108, 568] width 149 height 26
type input "2"
click at [144, 592] on body "ML ML Dashboard Order History Cancel Order ML Dashboard / Finalize Order Finali…" at bounding box center [784, 381] width 1568 height 762
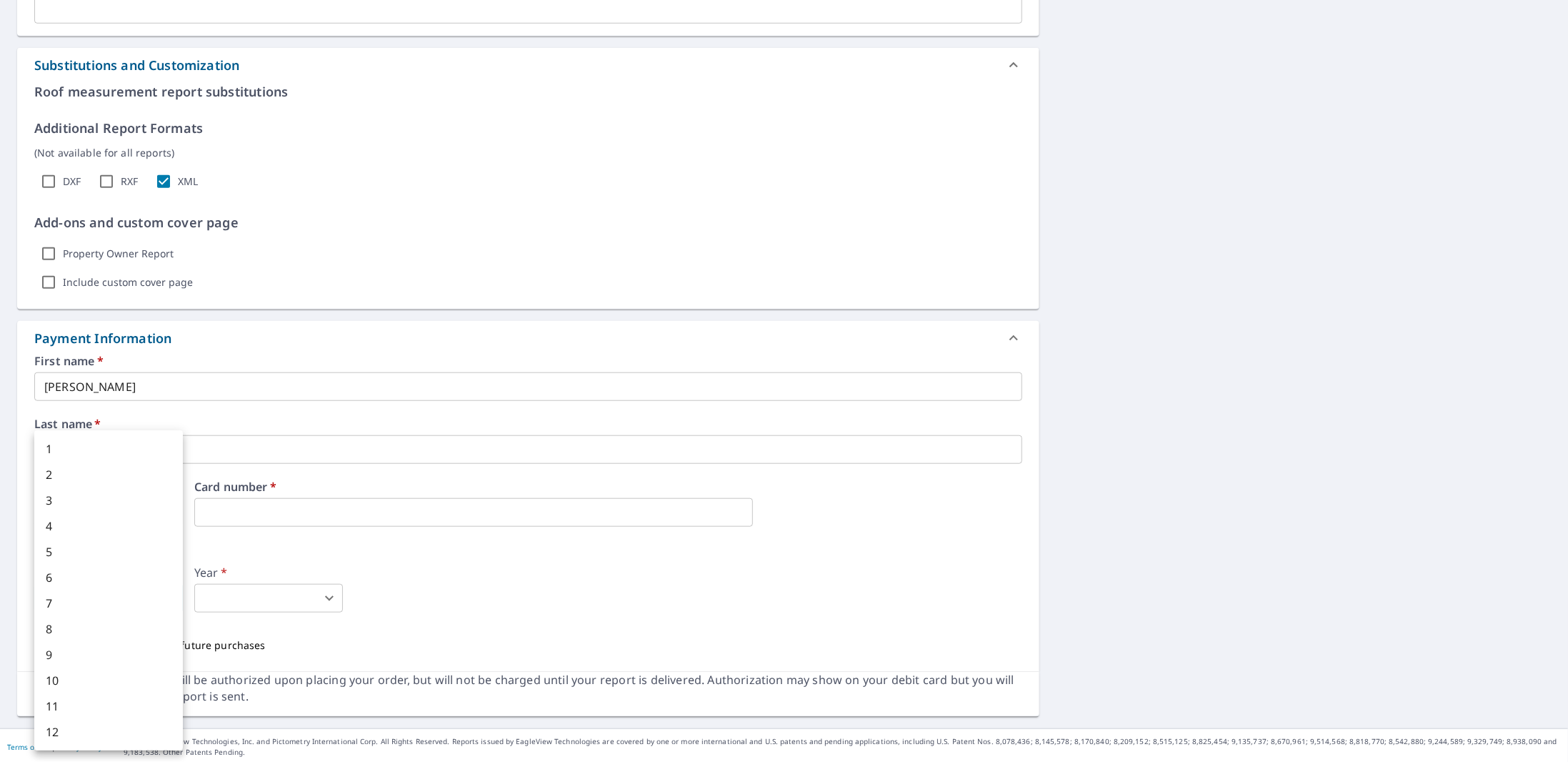
click at [65, 732] on li "12" at bounding box center [108, 732] width 149 height 26
type input "12"
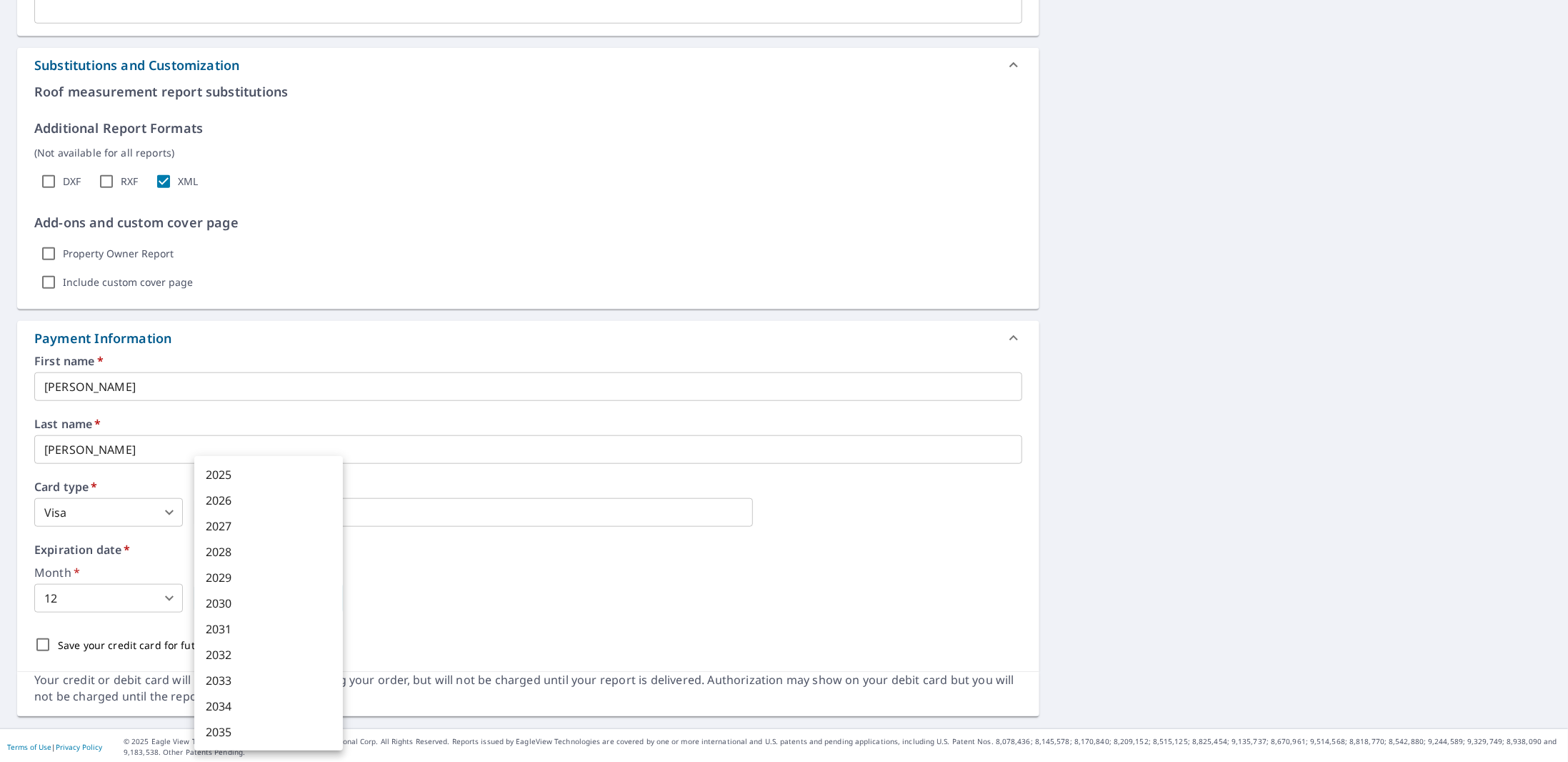
click at [234, 605] on body "ML ML Dashboard Order History Cancel Order ML Dashboard / Finalize Order Finali…" at bounding box center [784, 381] width 1568 height 762
click at [241, 501] on li "2026" at bounding box center [269, 500] width 149 height 26
type input "2026"
click at [37, 644] on input "Save your credit card for future purchases" at bounding box center [42, 644] width 30 height 30
checkbox input "true"
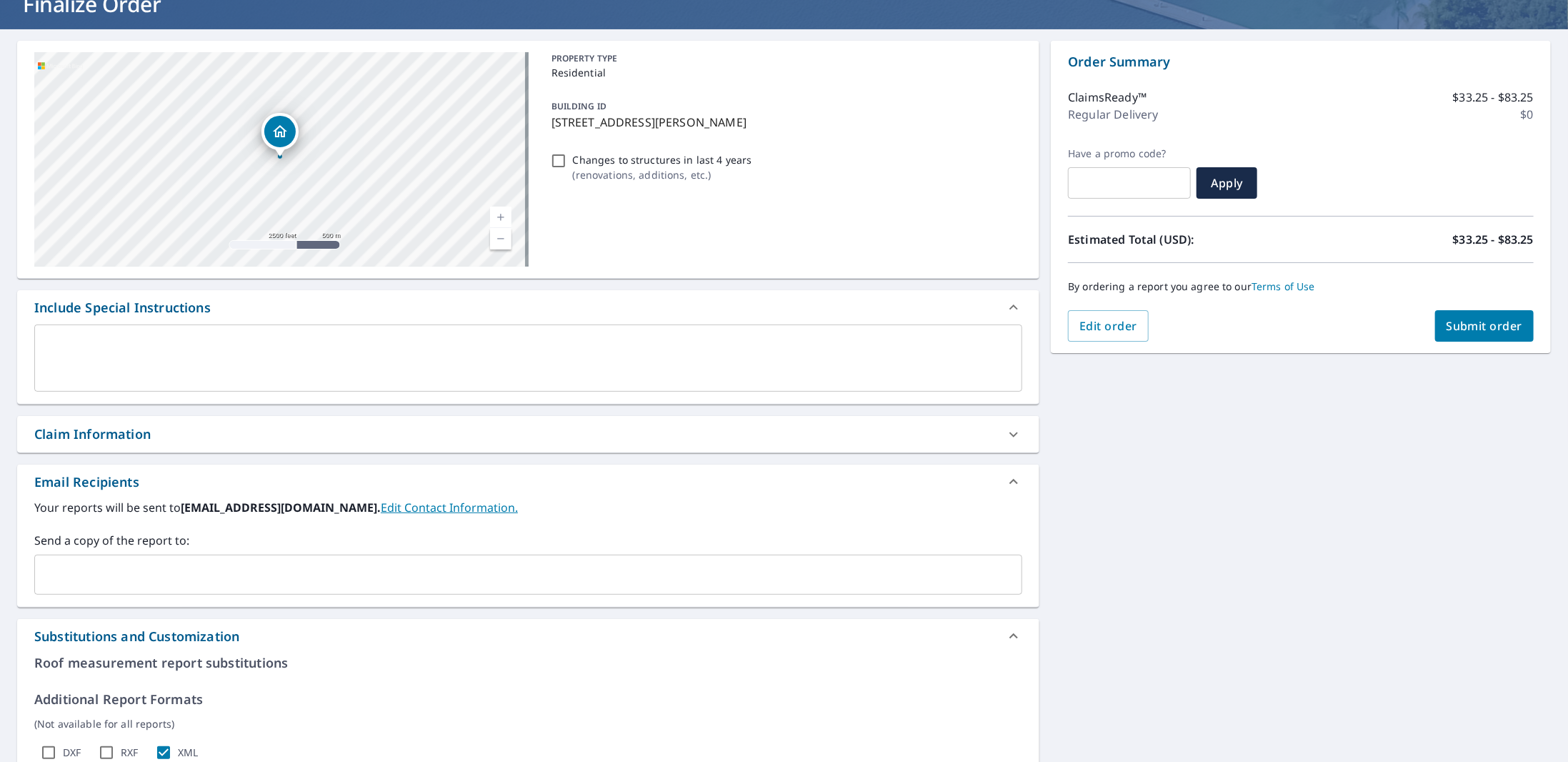
scroll to position [102, 0]
click at [1469, 332] on span "Submit order" at bounding box center [1484, 327] width 76 height 16
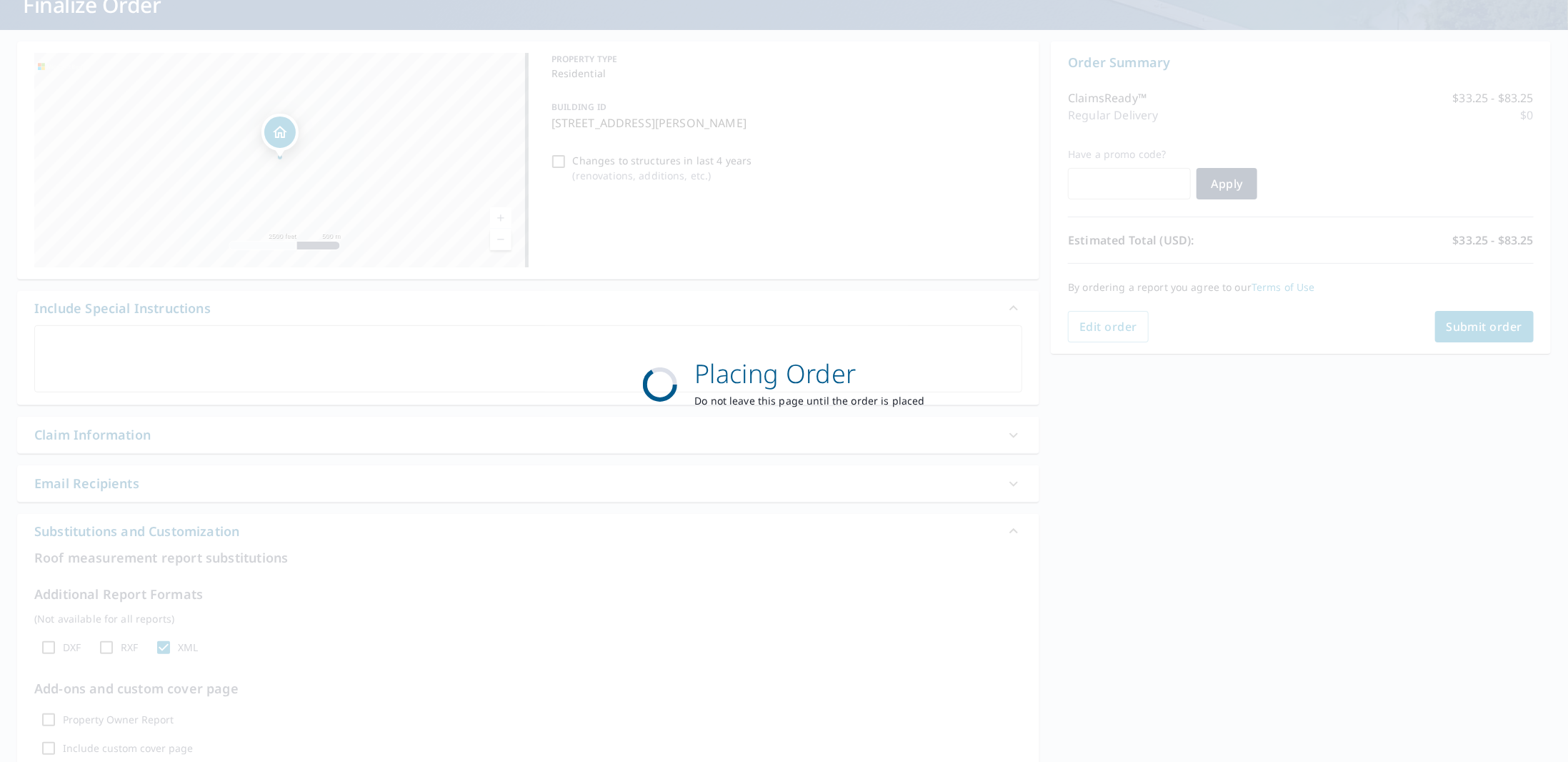
scroll to position [78, 0]
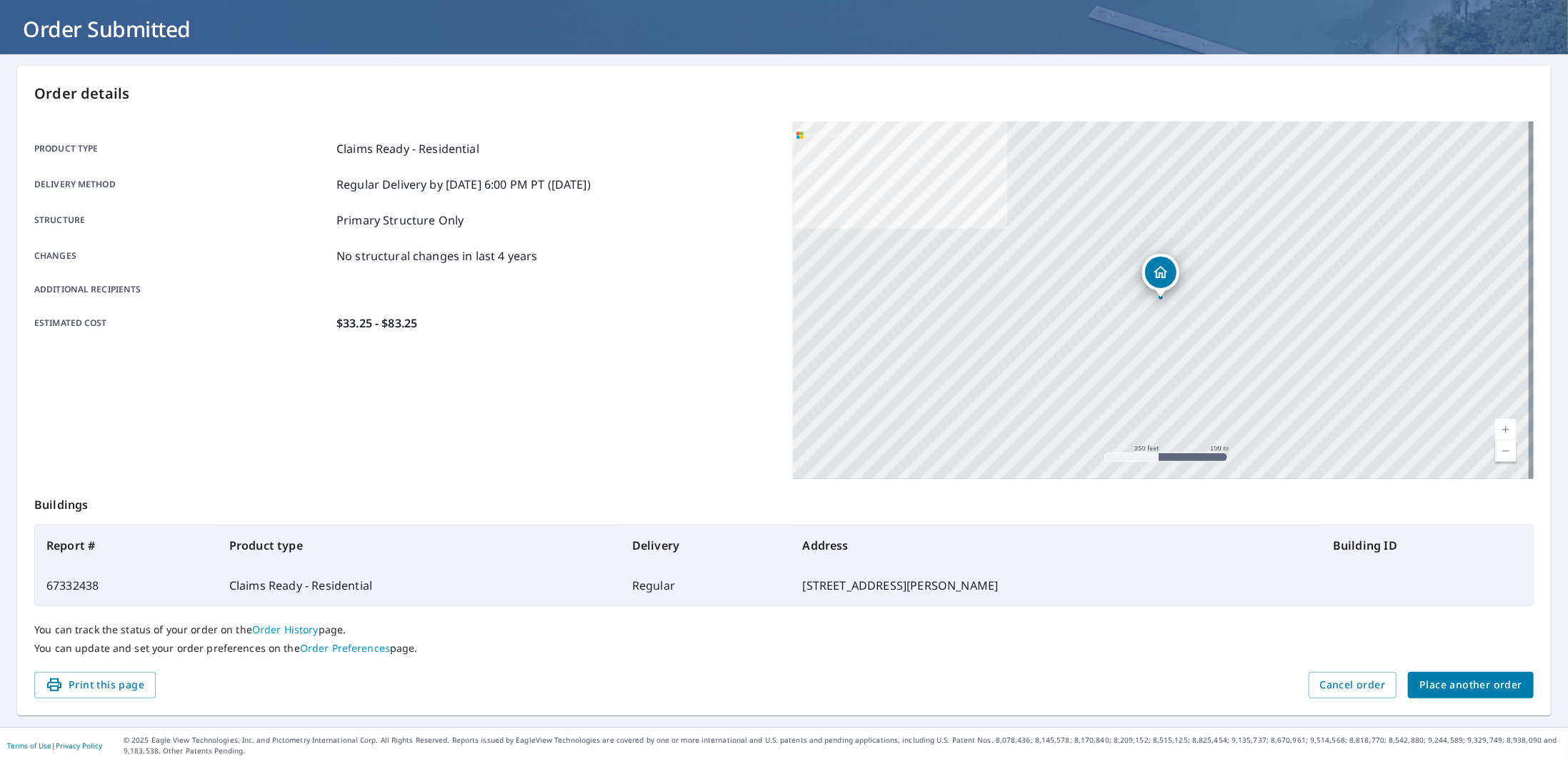
click at [310, 646] on link "Order Preferences" at bounding box center [345, 647] width 90 height 13
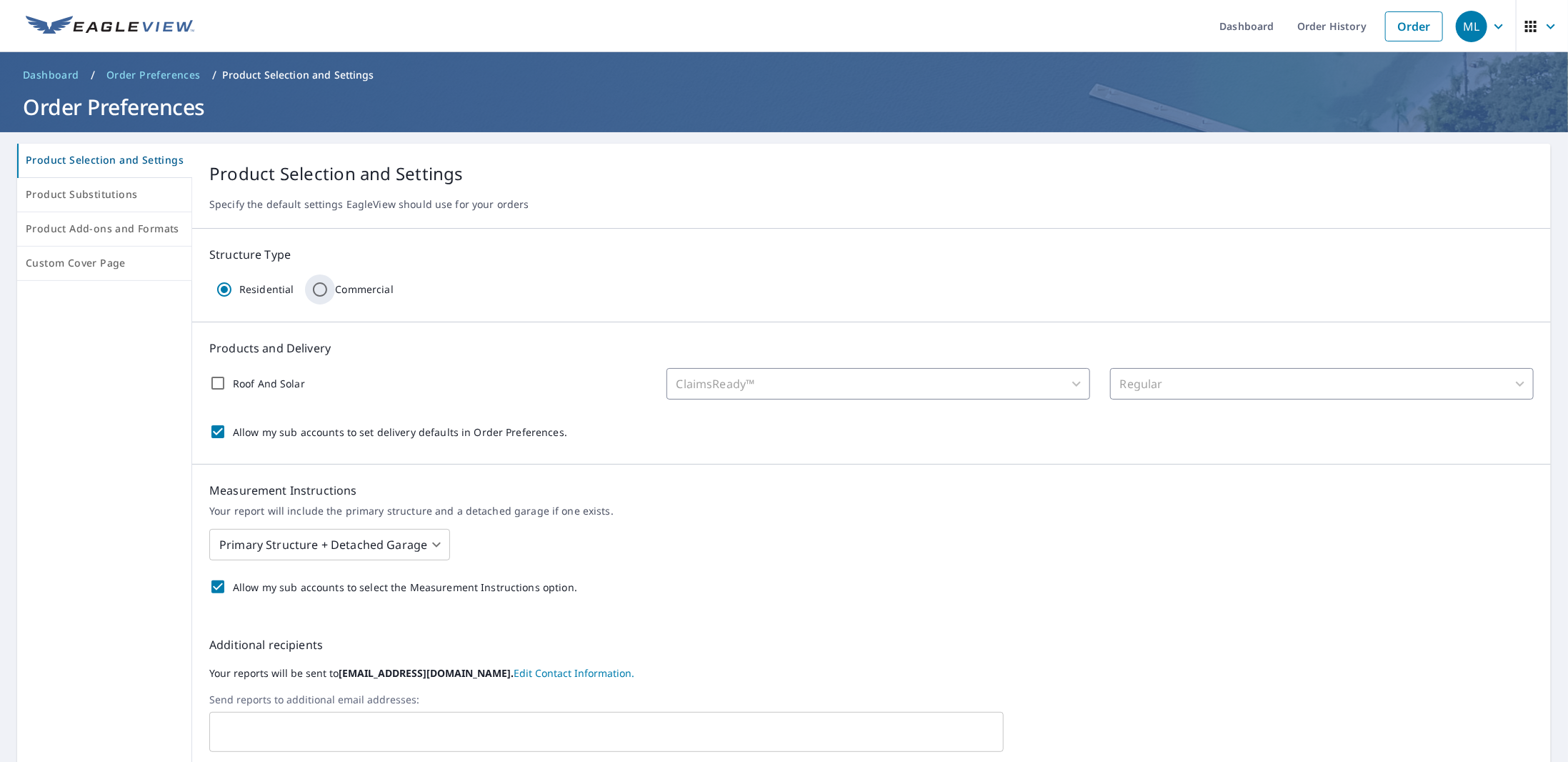
click at [312, 289] on input "Commercial" at bounding box center [319, 289] width 30 height 30
radio input "true"
radio input "false"
checkbox input "false"
type input "14"
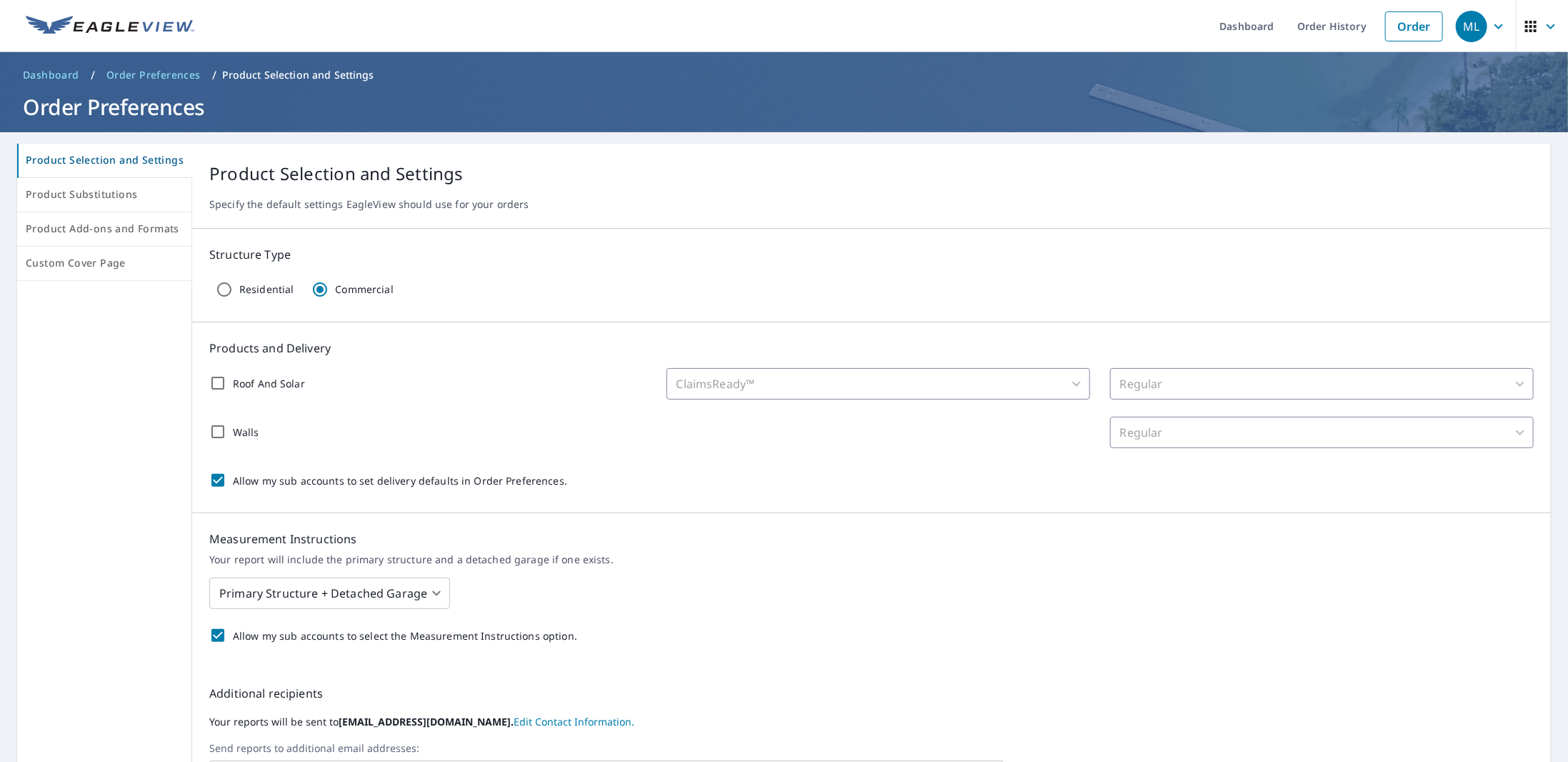
click at [224, 382] on input "Roof And Solar" at bounding box center [217, 383] width 30 height 30
checkbox input "true"
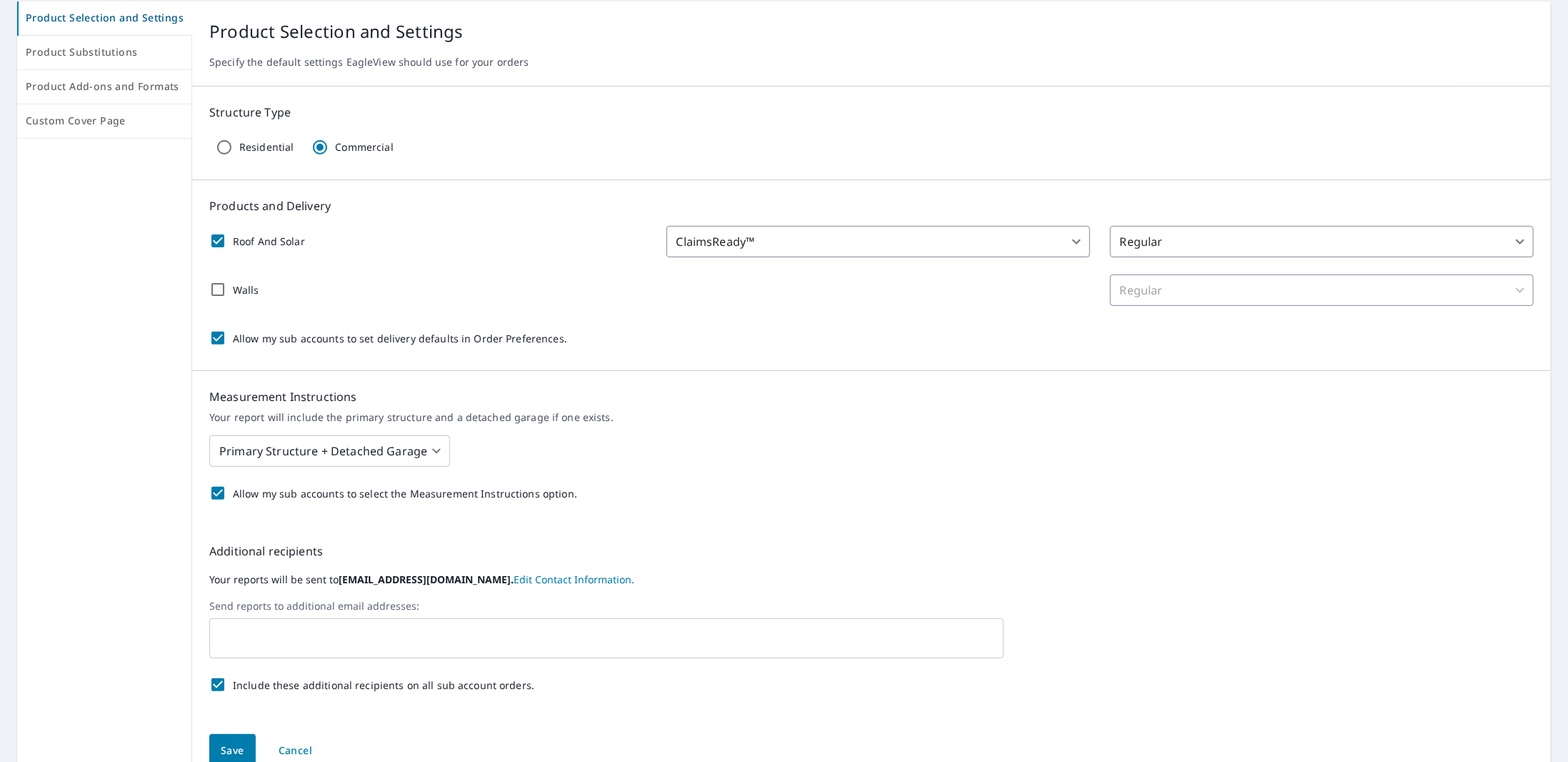
scroll to position [143, 0]
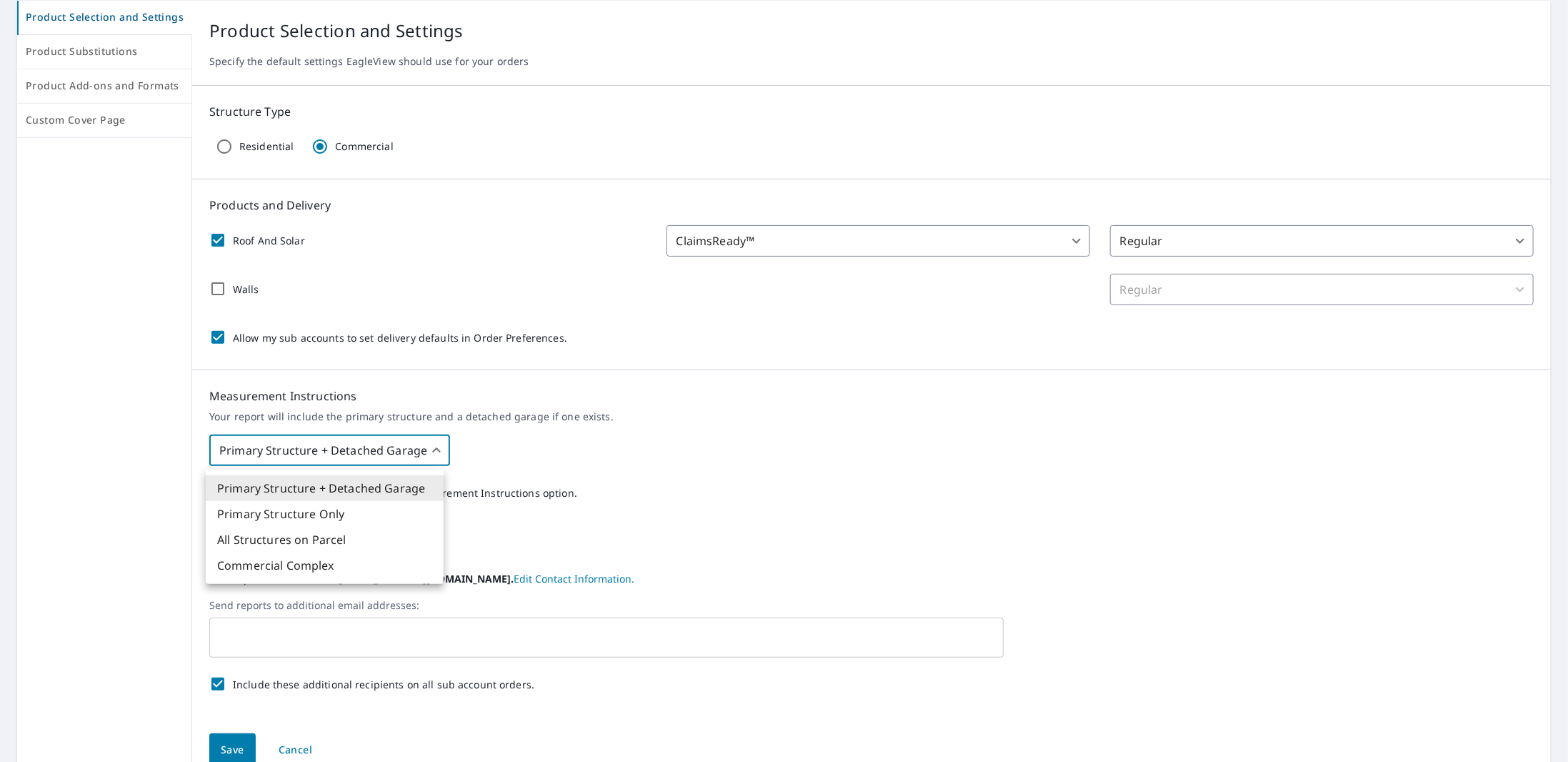
click at [385, 453] on body "ML ML Dashboard Order History Order ML Dashboard / Order Preferences / Product …" at bounding box center [784, 381] width 1568 height 762
click at [322, 515] on li "Primary Structure Only" at bounding box center [324, 514] width 237 height 26
type input "2"
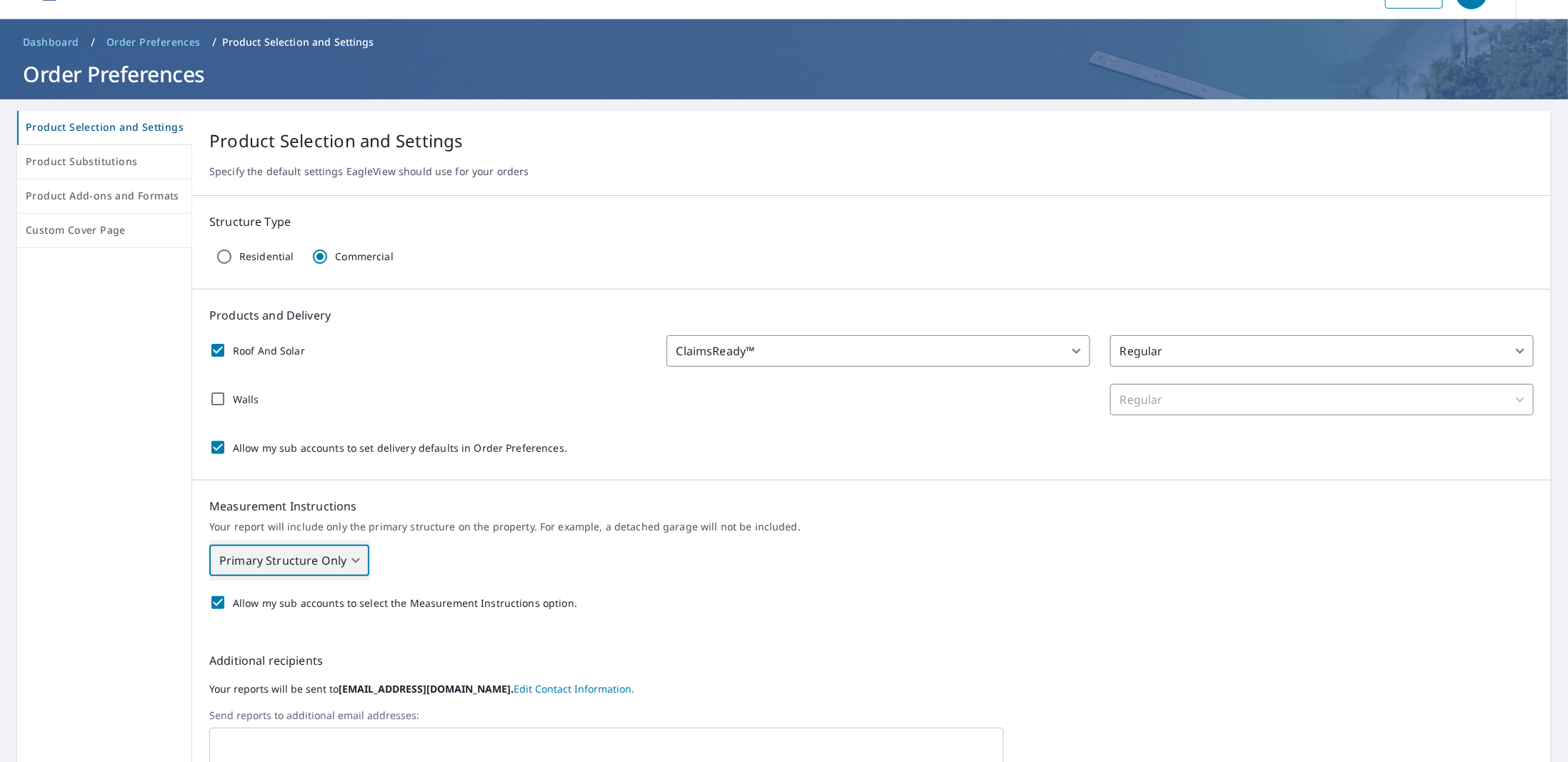
scroll to position [0, 0]
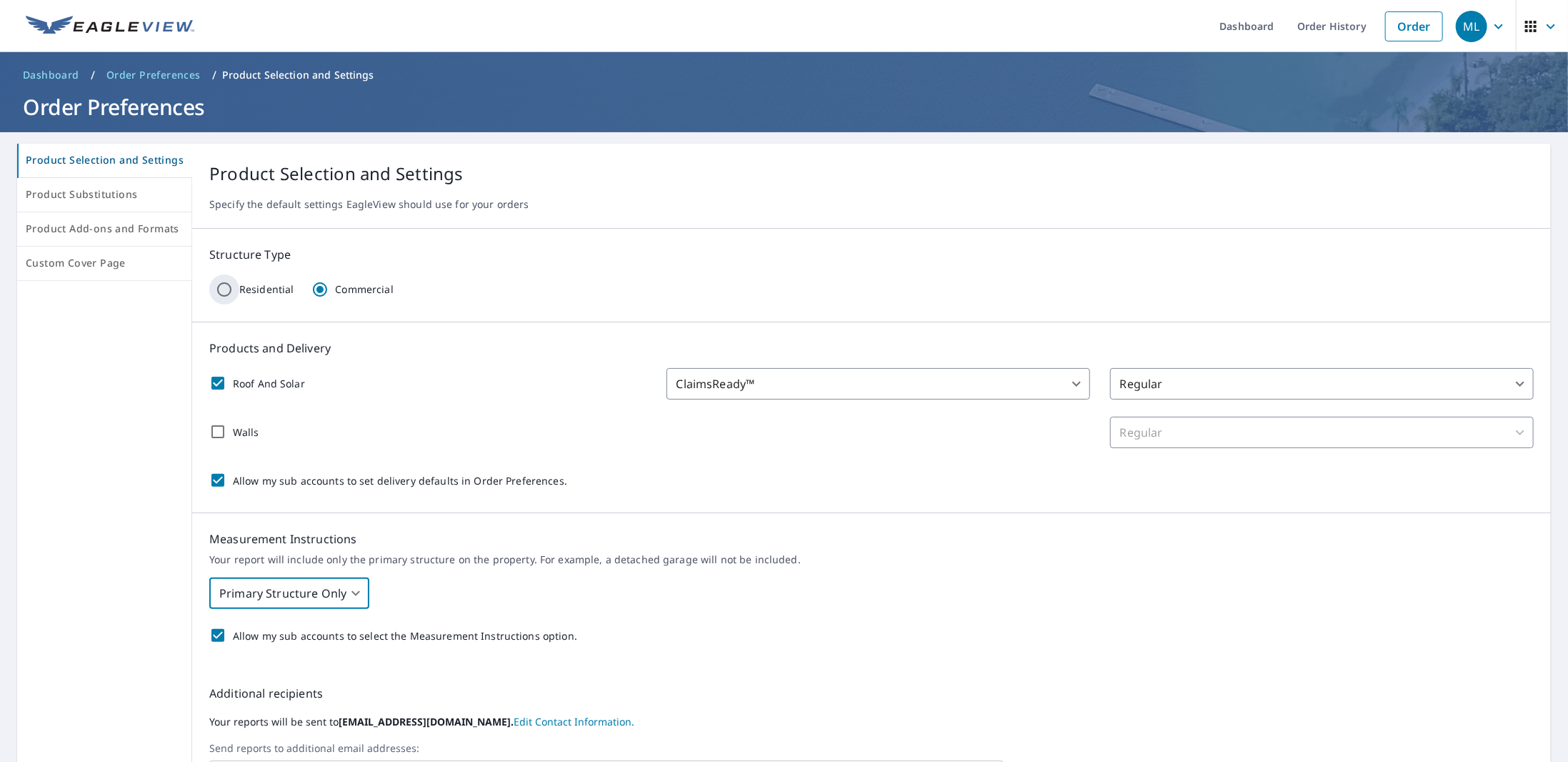
click at [233, 282] on input "Residential" at bounding box center [224, 289] width 30 height 30
radio input "true"
radio input "false"
checkbox input "false"
type input "13"
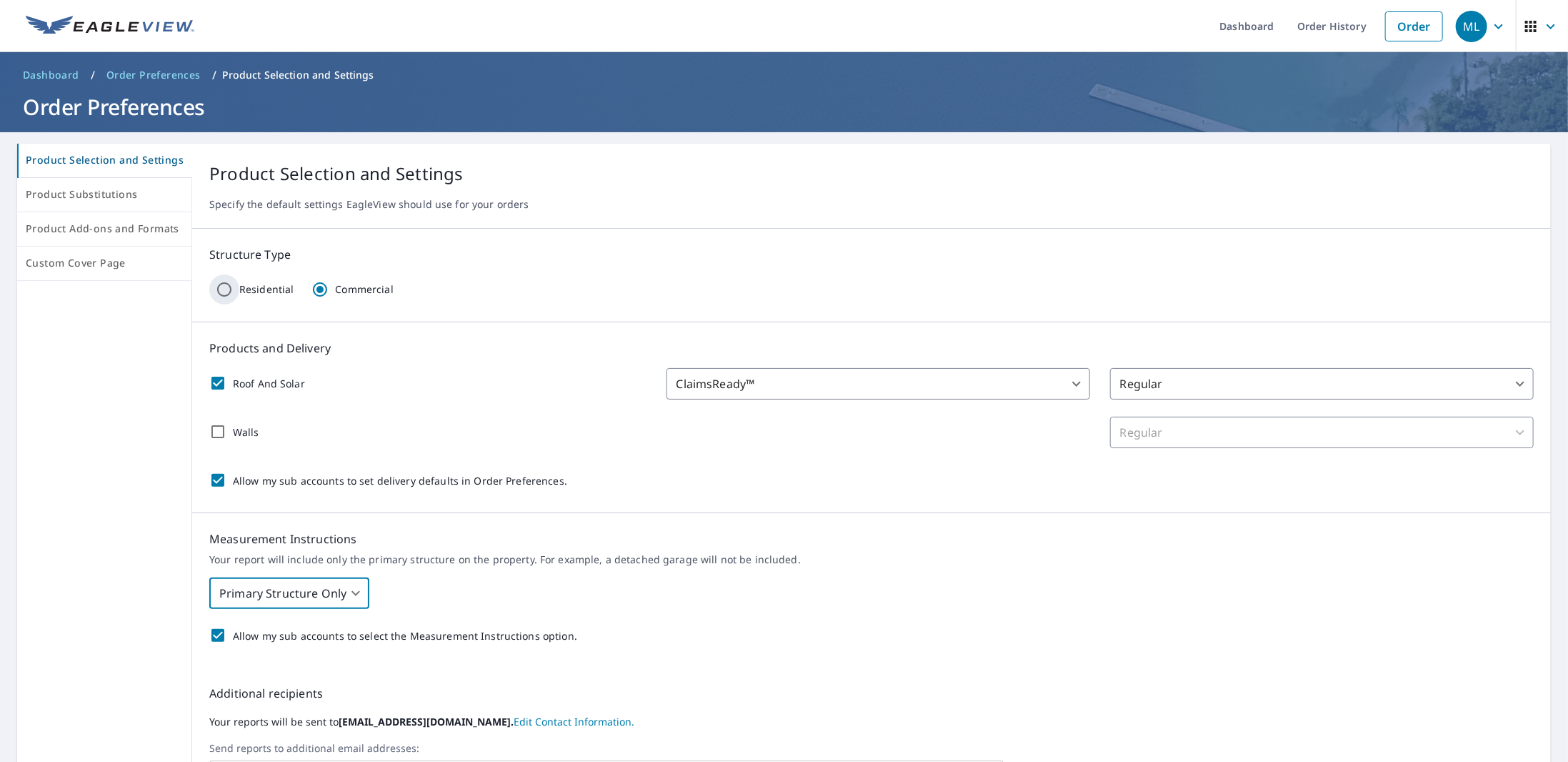
type input "1"
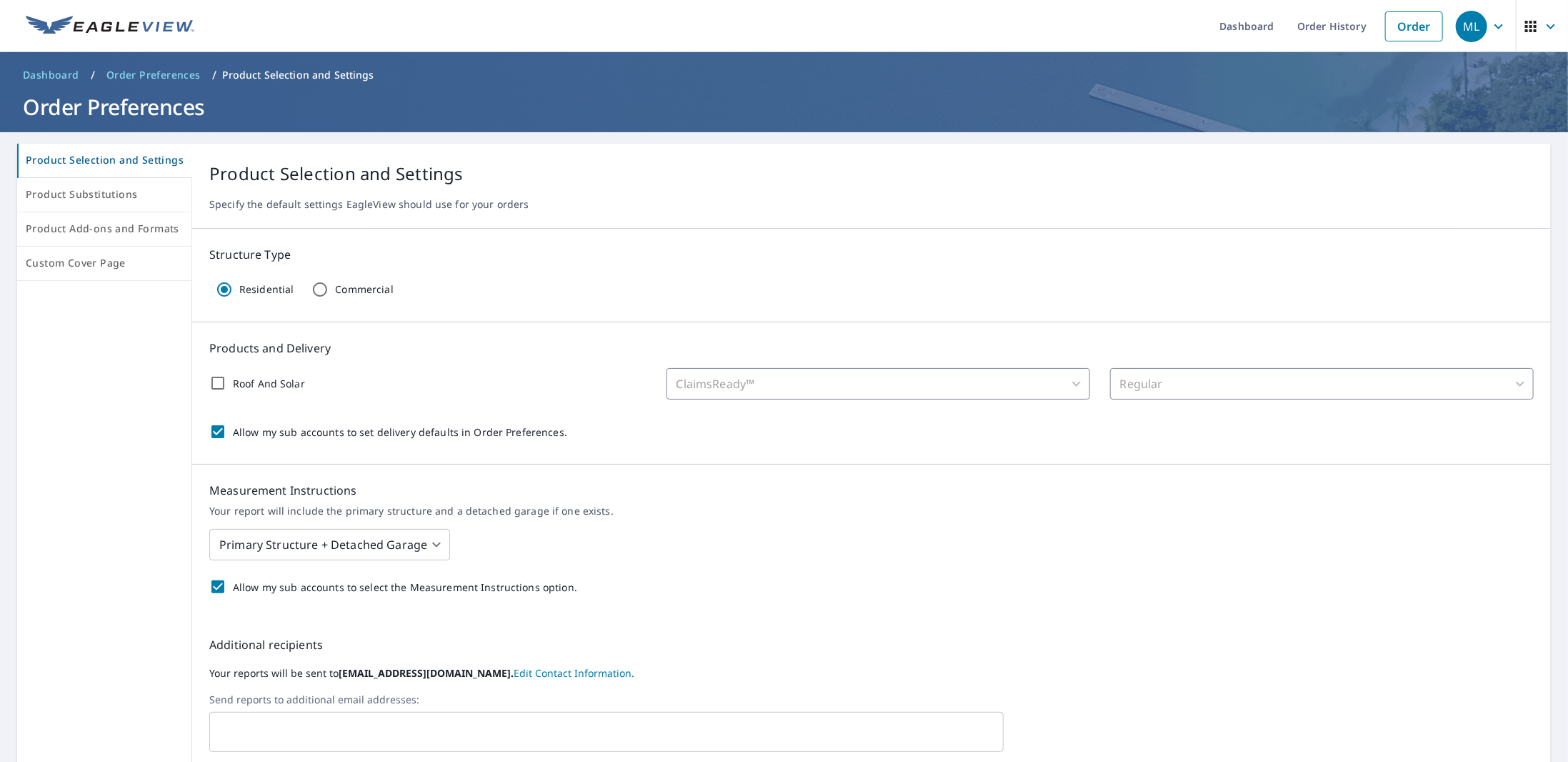
click at [895, 210] on p "Specify the default settings EagleView should use for your orders" at bounding box center [872, 204] width 1324 height 13
click at [1262, 30] on link "Dashboard" at bounding box center [1246, 26] width 78 height 52
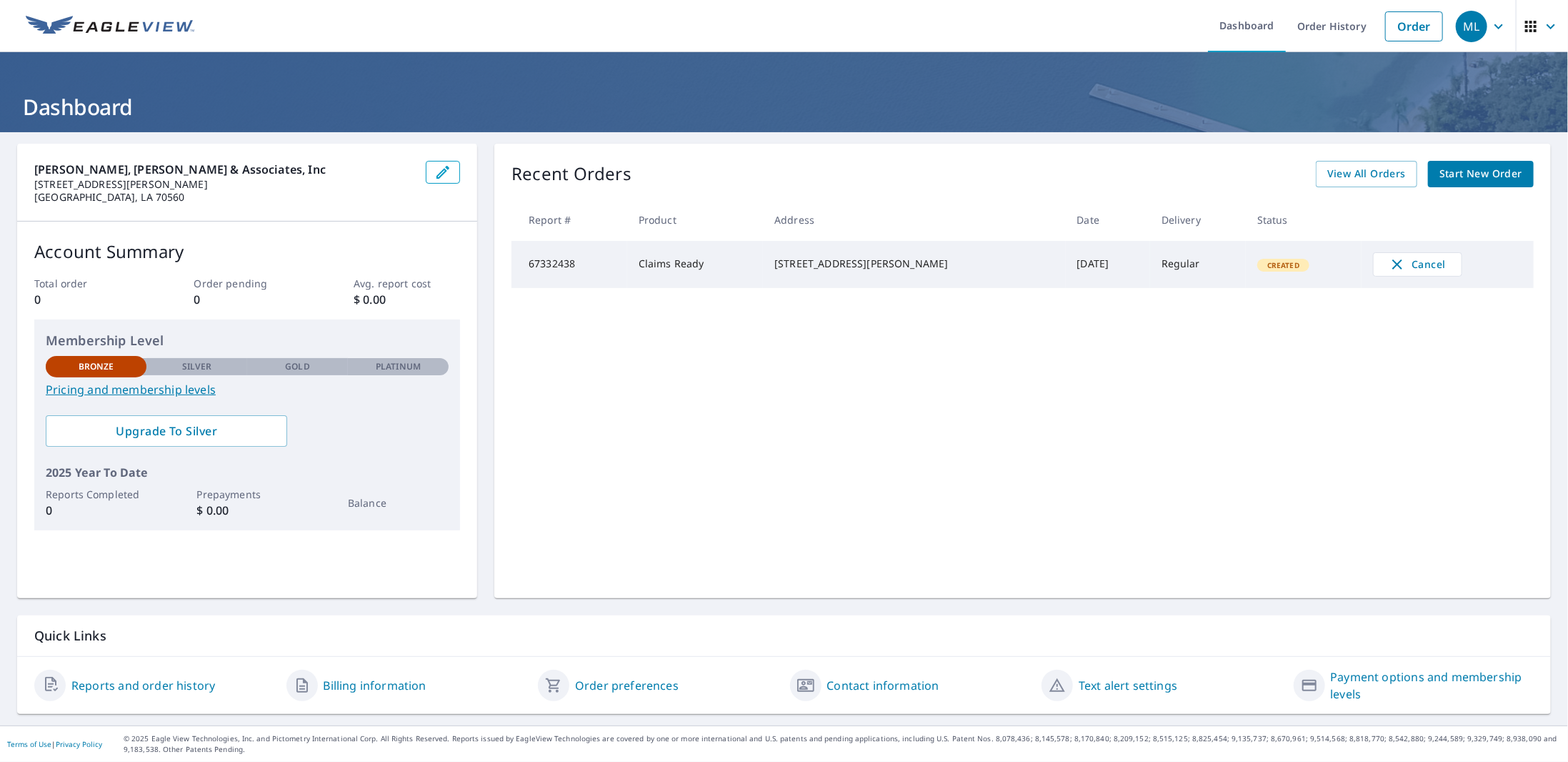
click at [880, 271] on div "[STREET_ADDRESS][PERSON_NAME]" at bounding box center [914, 264] width 280 height 14
